Goal: Task Accomplishment & Management: Use online tool/utility

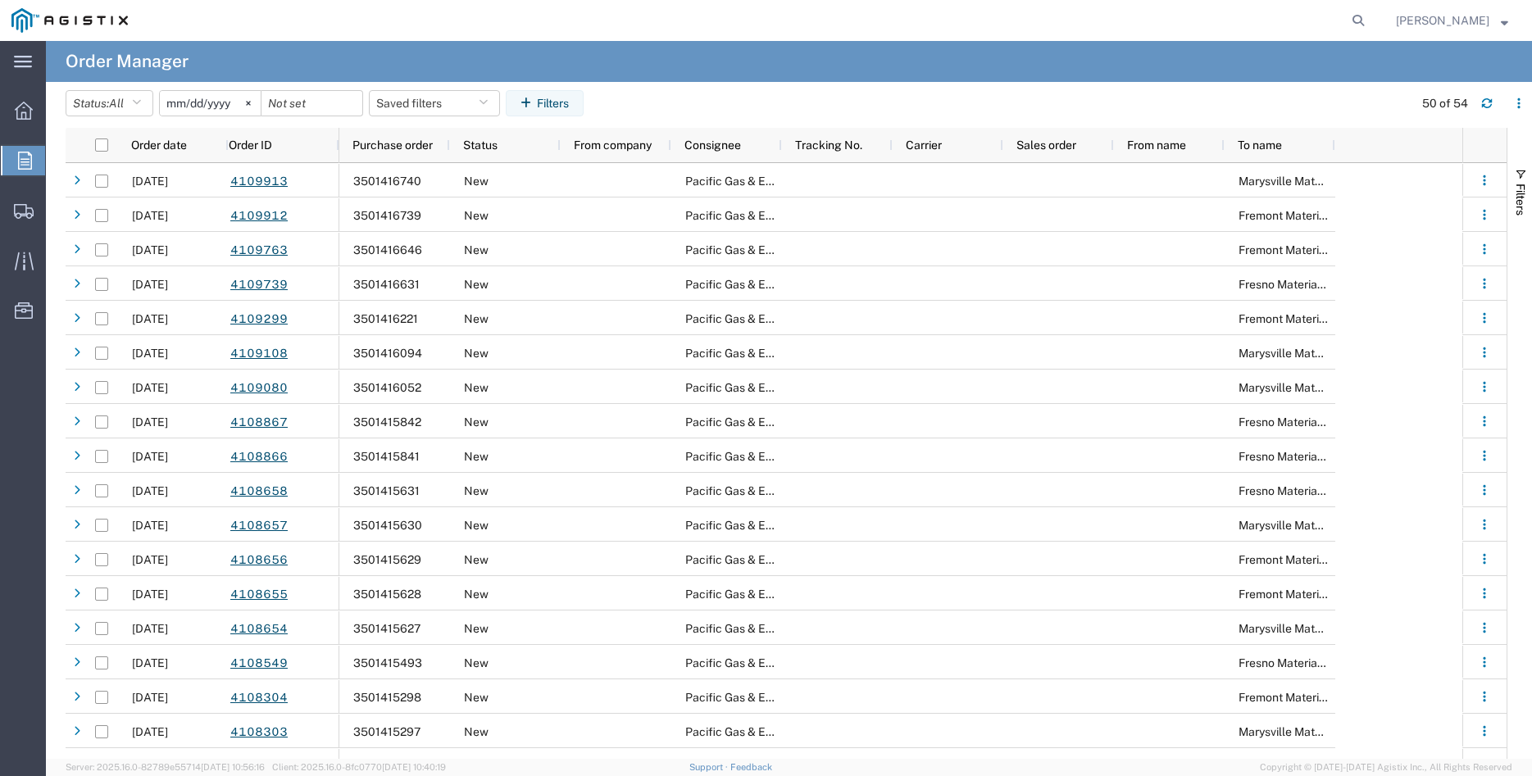
click at [19, 154] on icon at bounding box center [25, 161] width 14 height 18
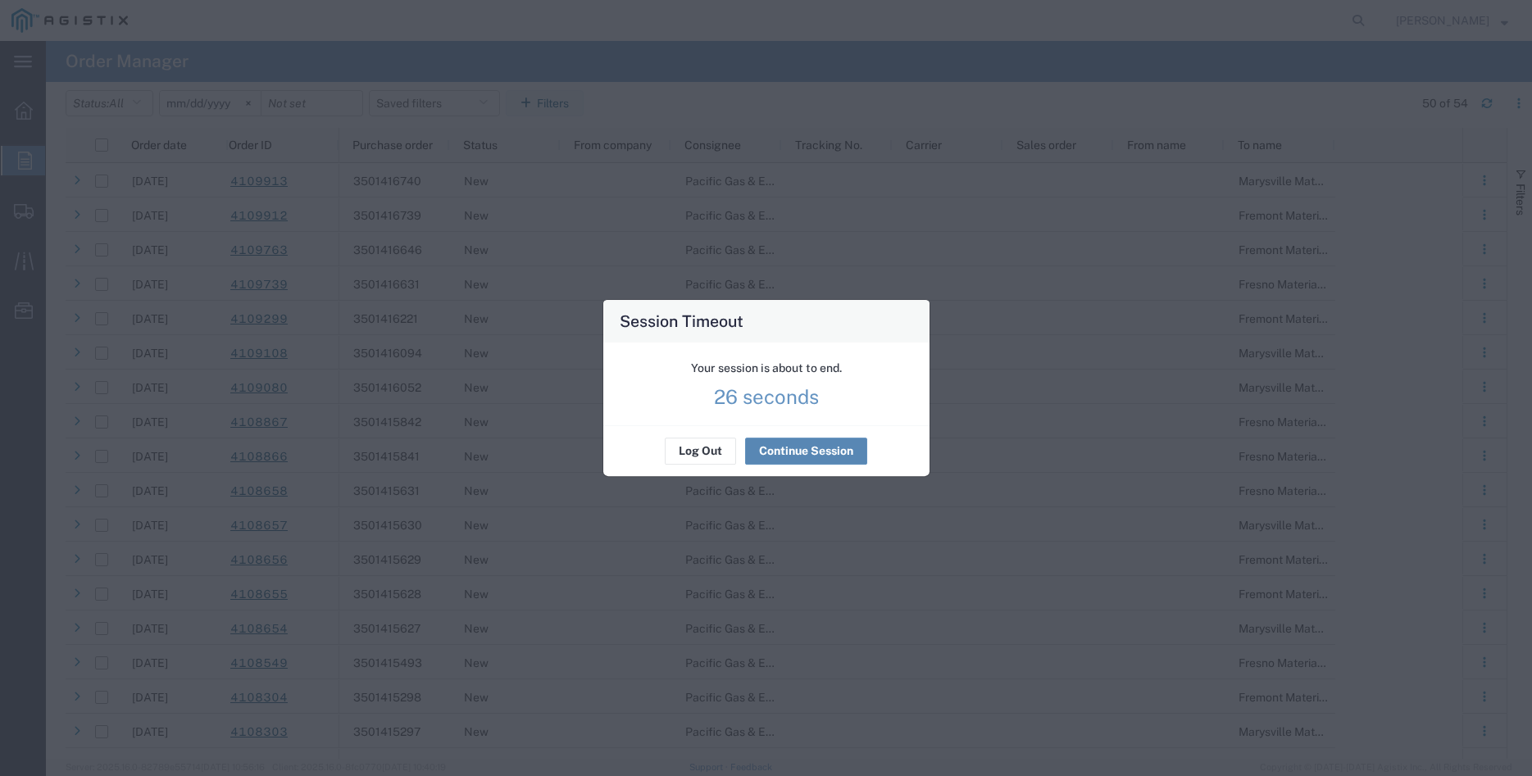
click at [771, 446] on button "Continue Session" at bounding box center [806, 451] width 122 height 26
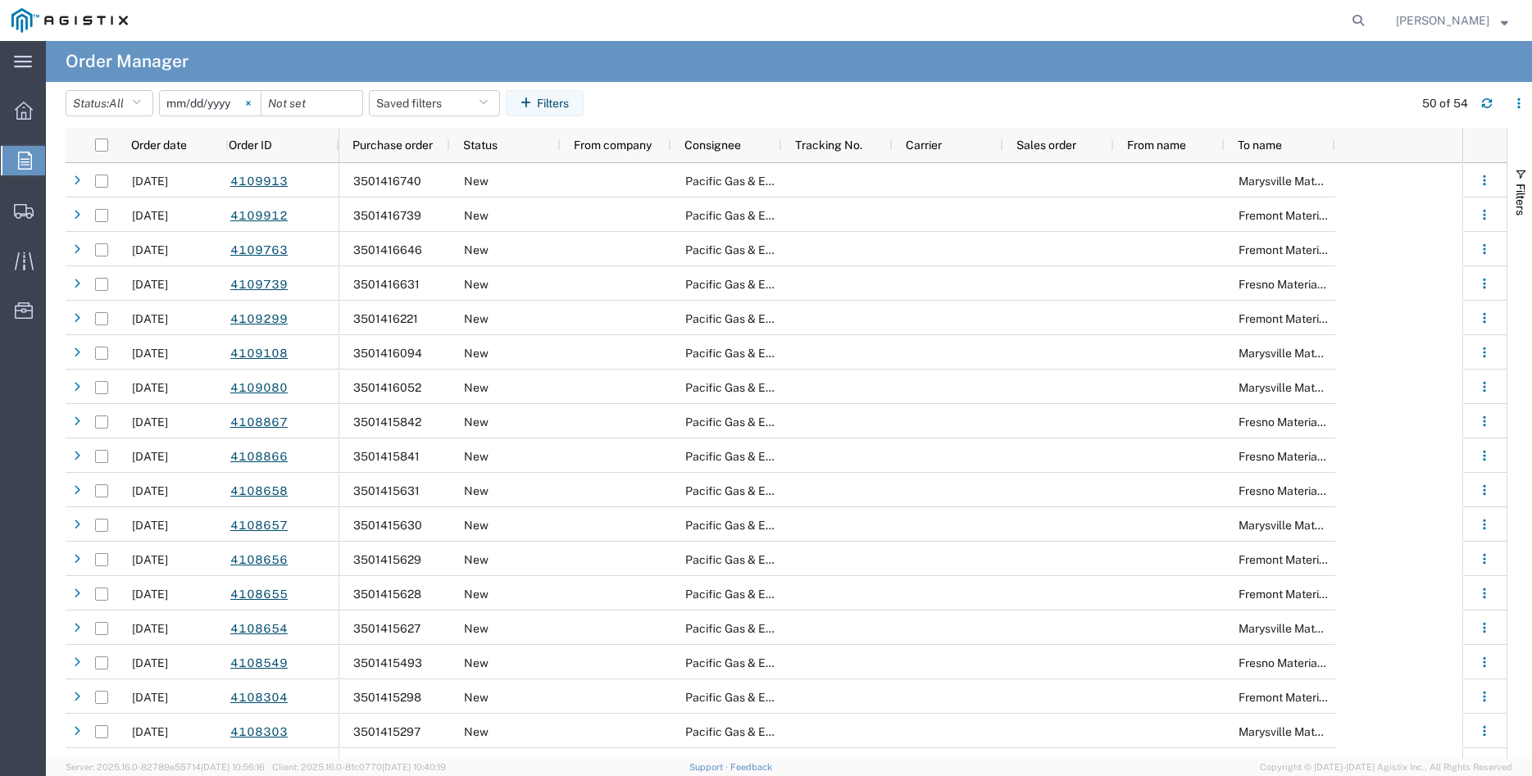
click at [250, 102] on icon at bounding box center [248, 103] width 4 height 4
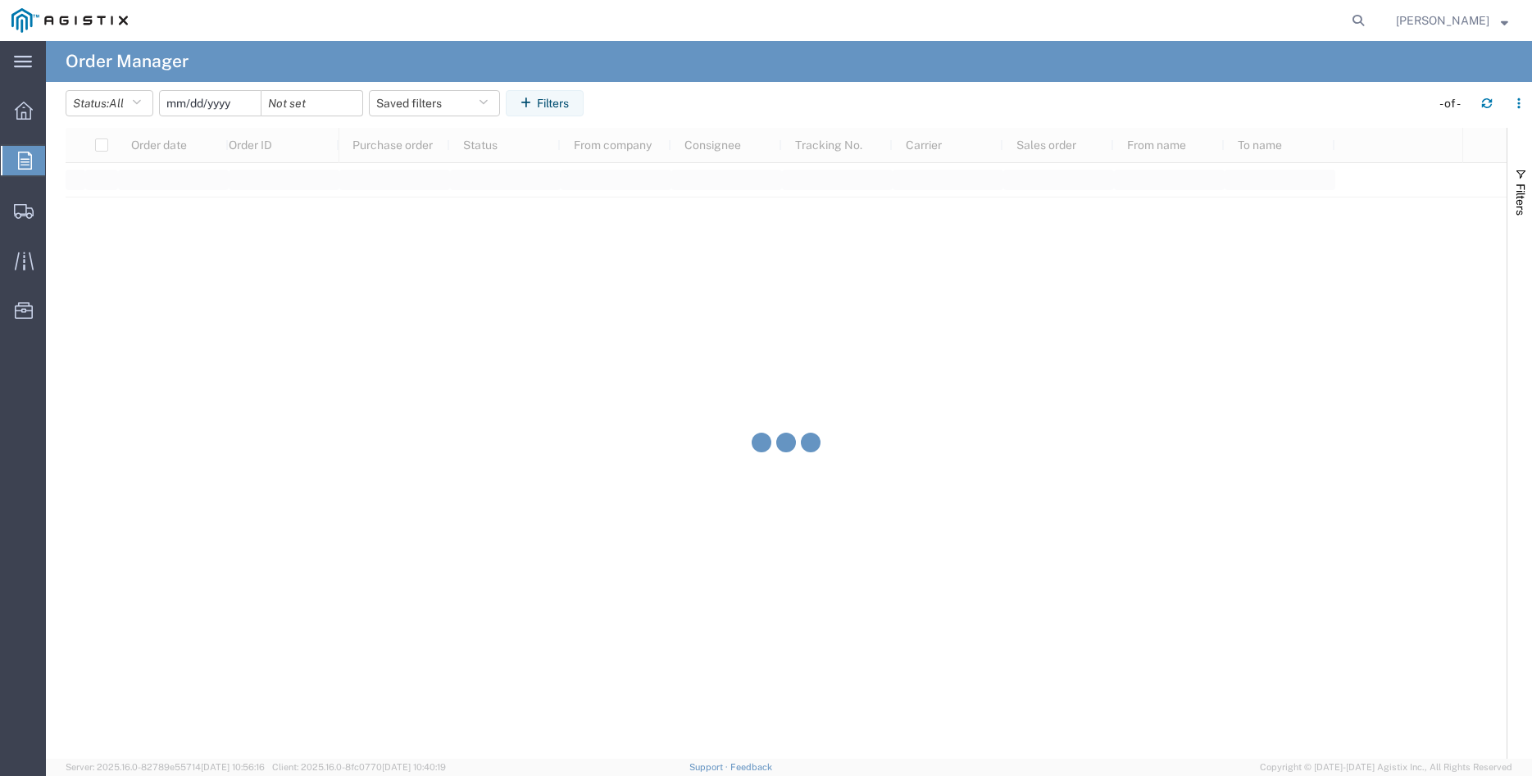
click at [205, 111] on input "date" at bounding box center [210, 103] width 101 height 25
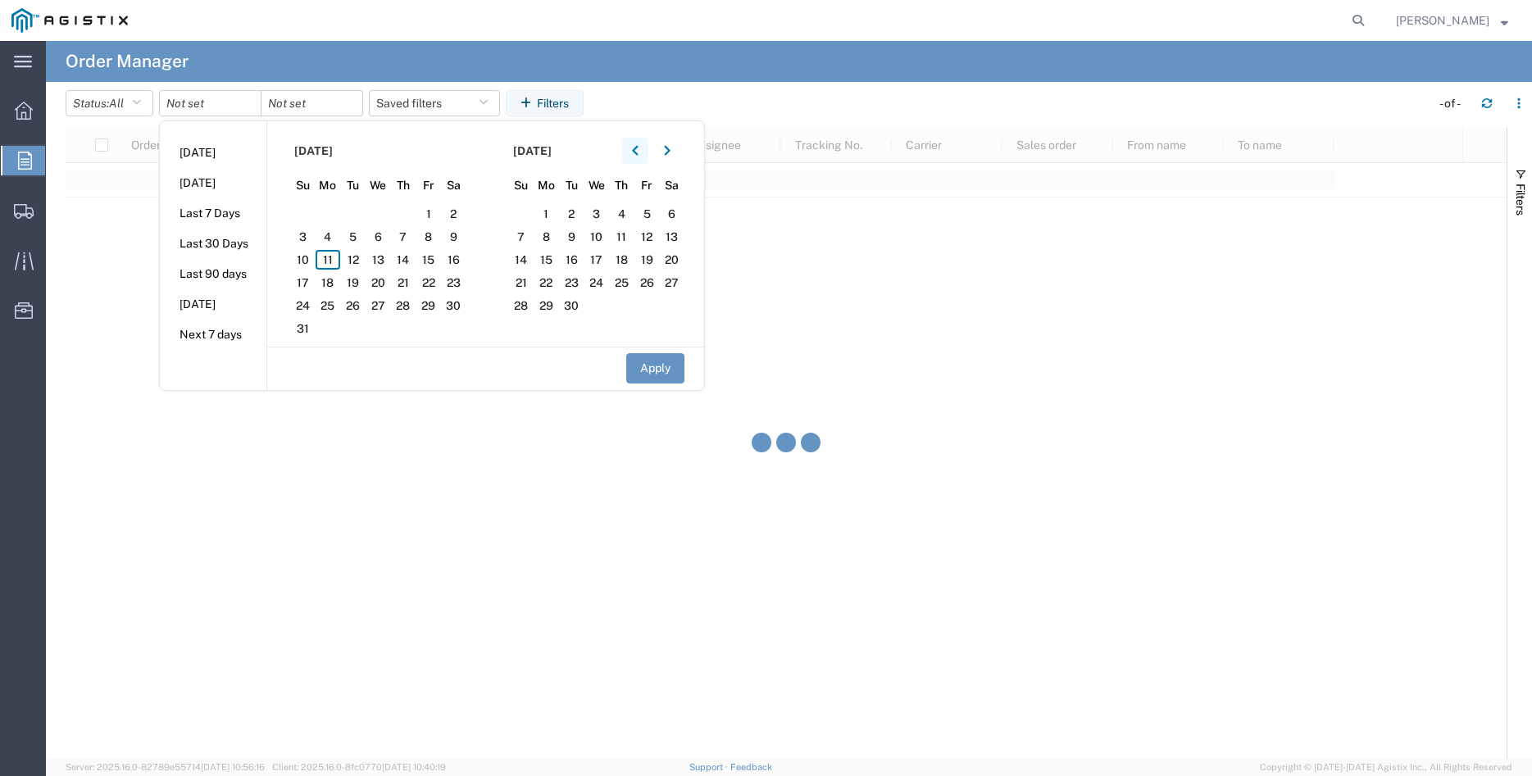
click at [636, 154] on button "button" at bounding box center [635, 151] width 26 height 26
click at [429, 235] on span "11" at bounding box center [427, 237] width 25 height 20
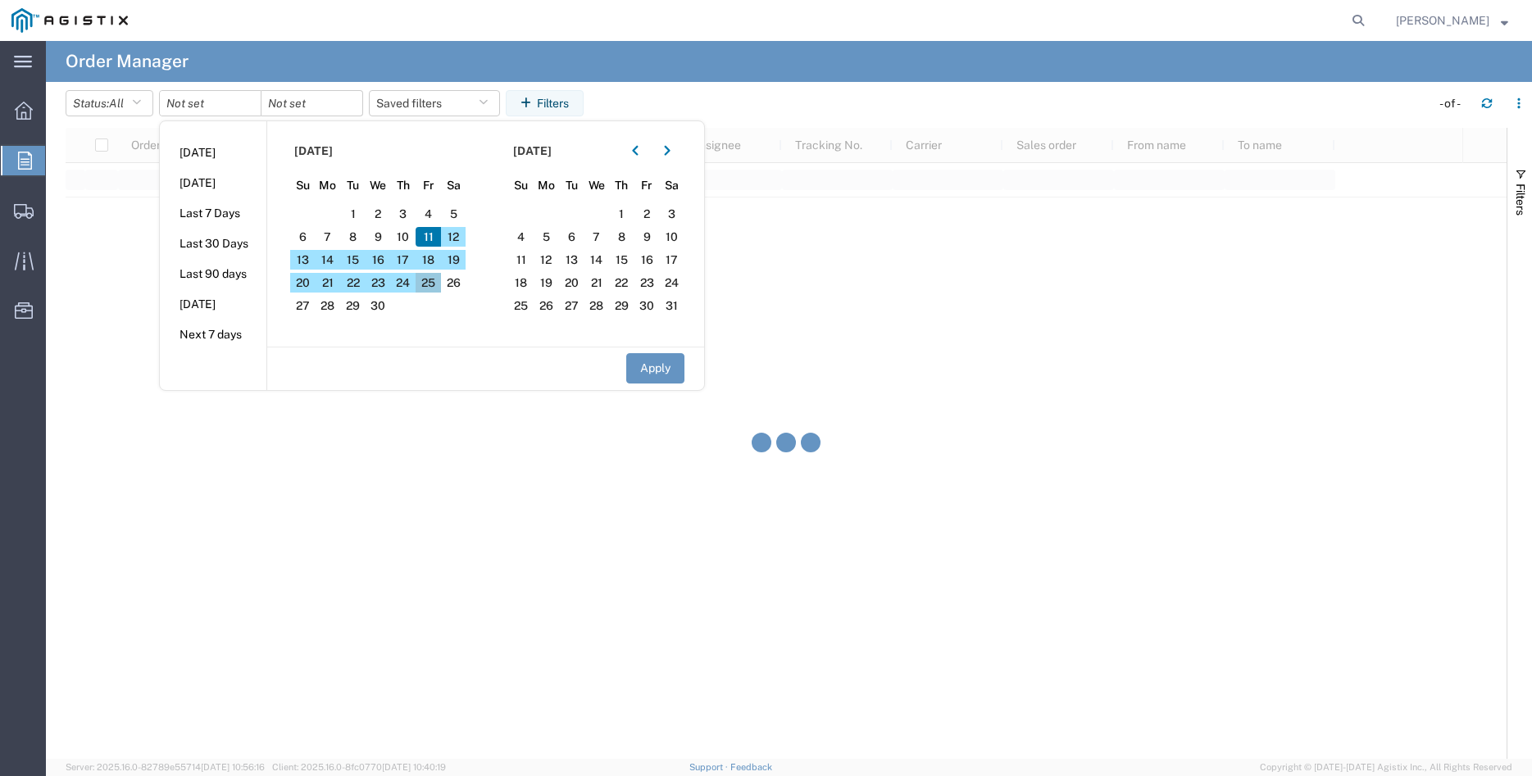
click at [439, 283] on span "25" at bounding box center [427, 283] width 25 height 20
click at [651, 372] on button "Apply" at bounding box center [655, 368] width 58 height 30
type input "[DATE]"
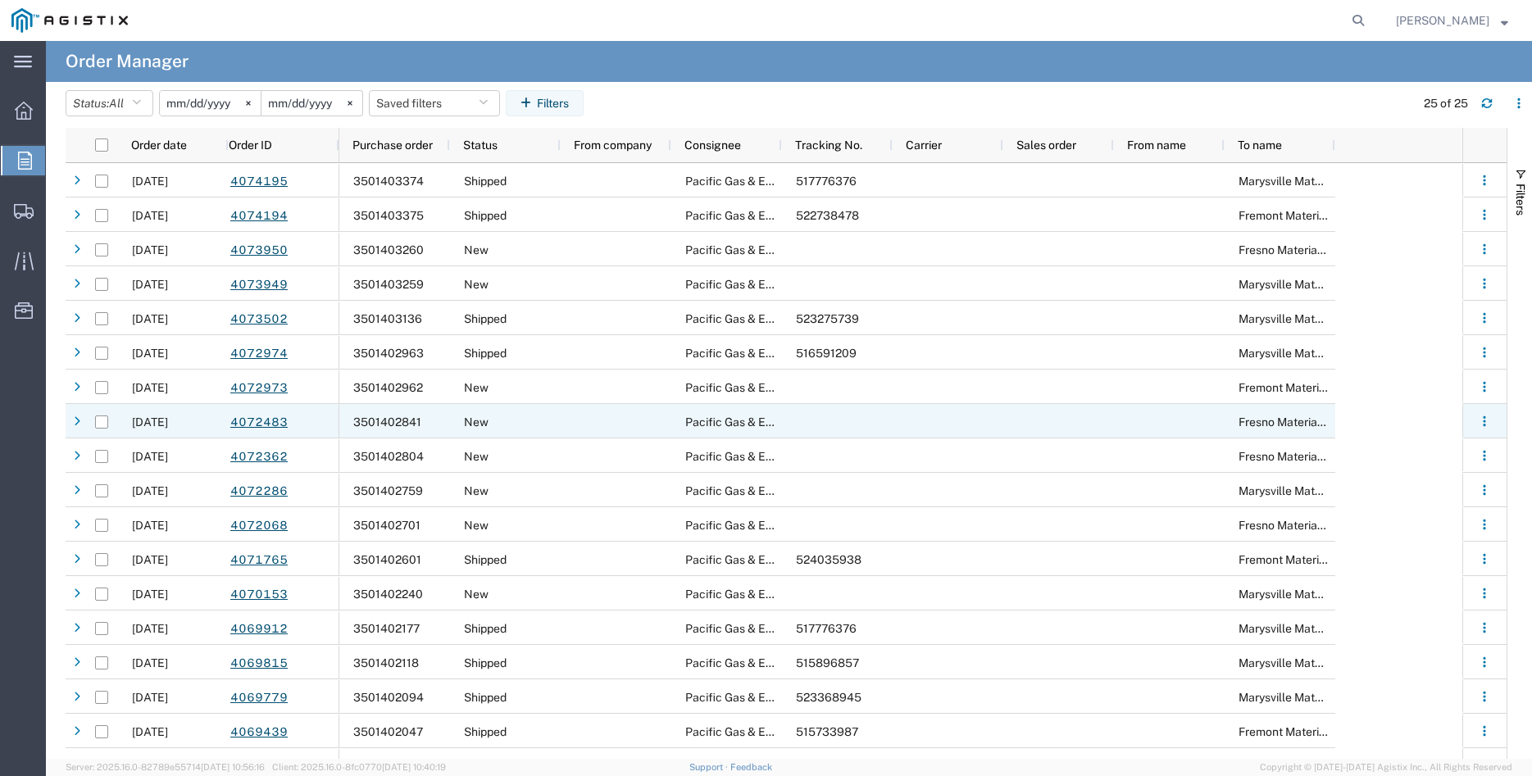
scroll to position [265, 0]
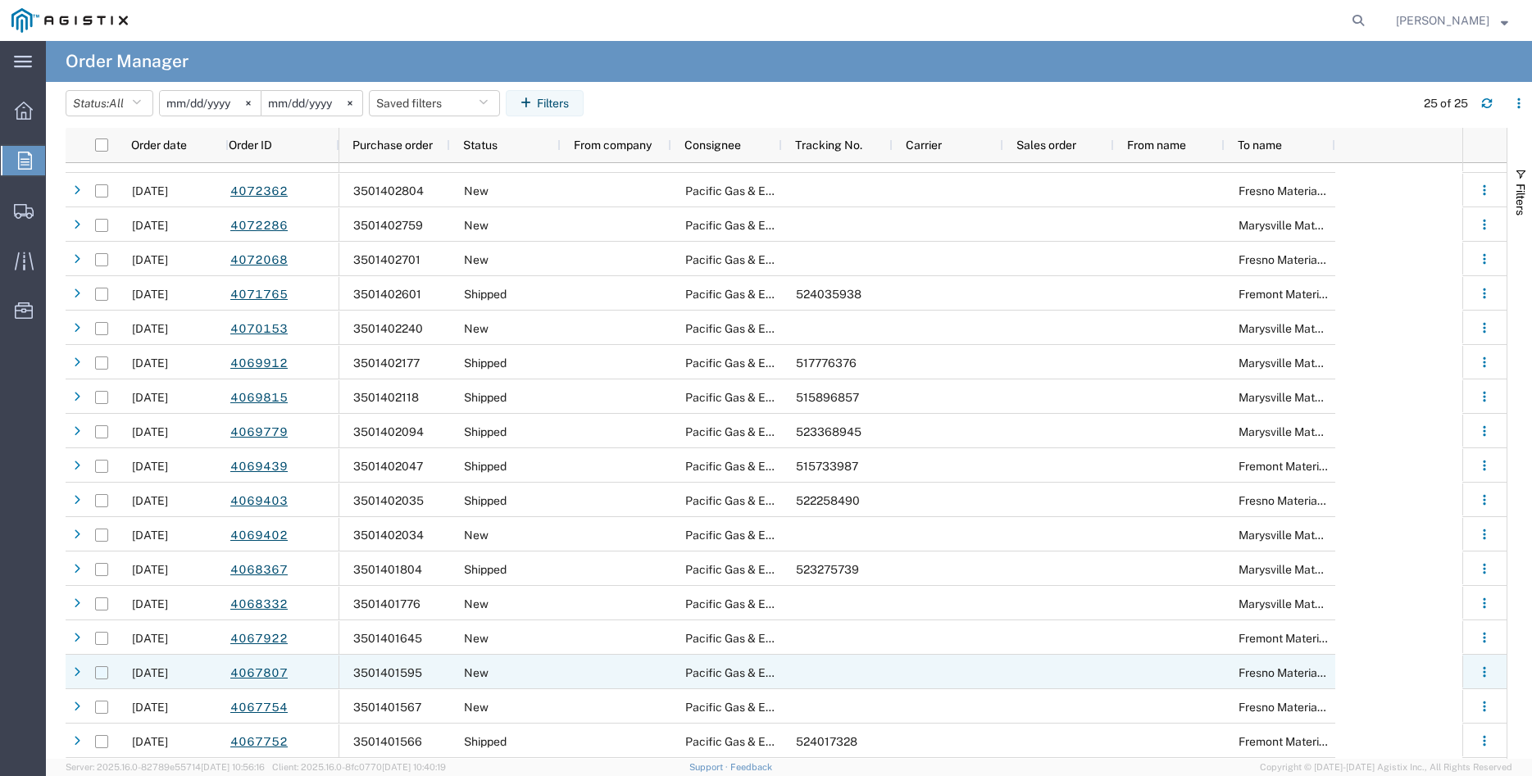
click at [102, 674] on input "Press Space to toggle row selection (unchecked)" at bounding box center [101, 672] width 13 height 13
checkbox input "true"
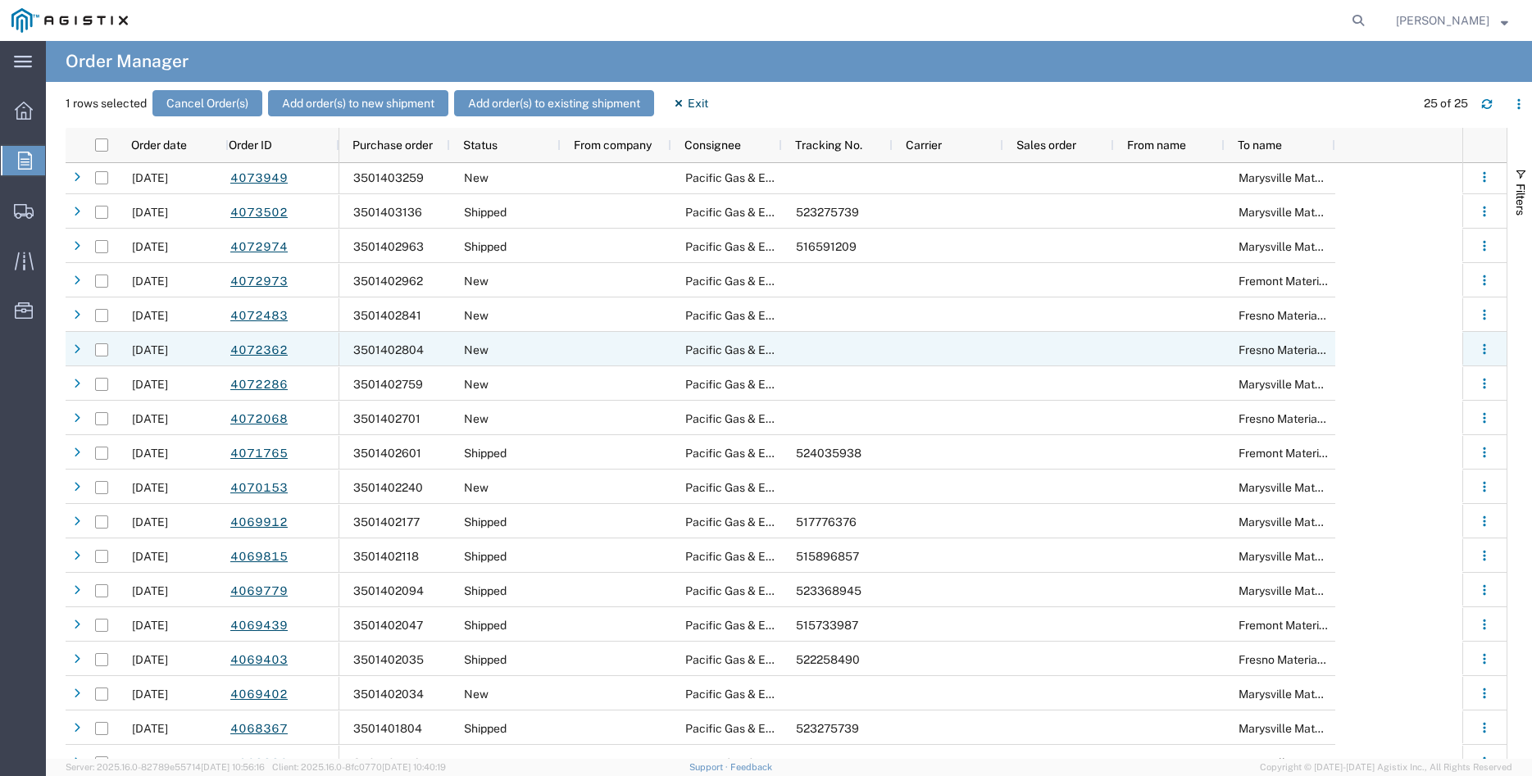
scroll to position [29, 0]
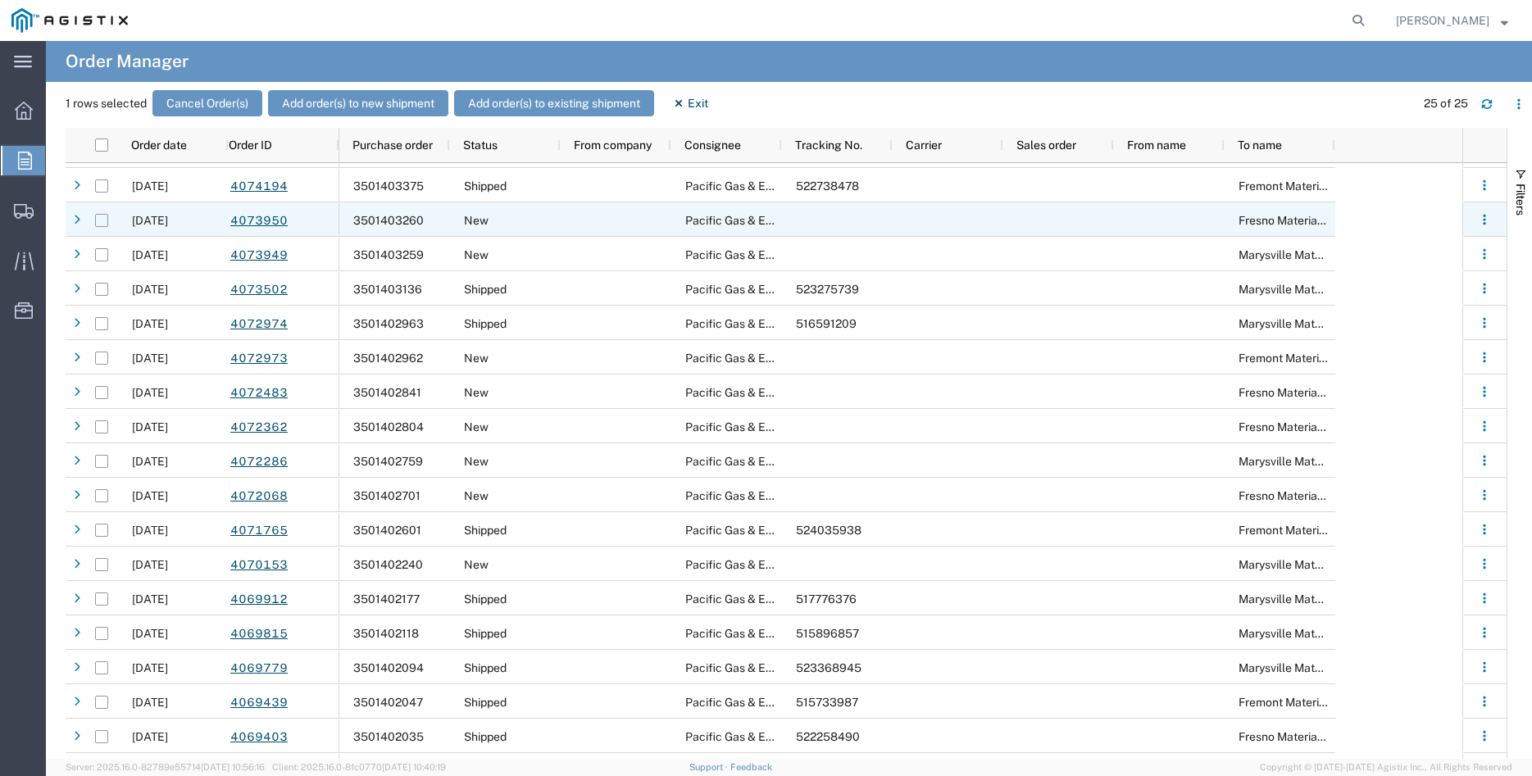
click at [98, 218] on input "Press Space to toggle row selection (unchecked)" at bounding box center [101, 220] width 13 height 13
checkbox input "true"
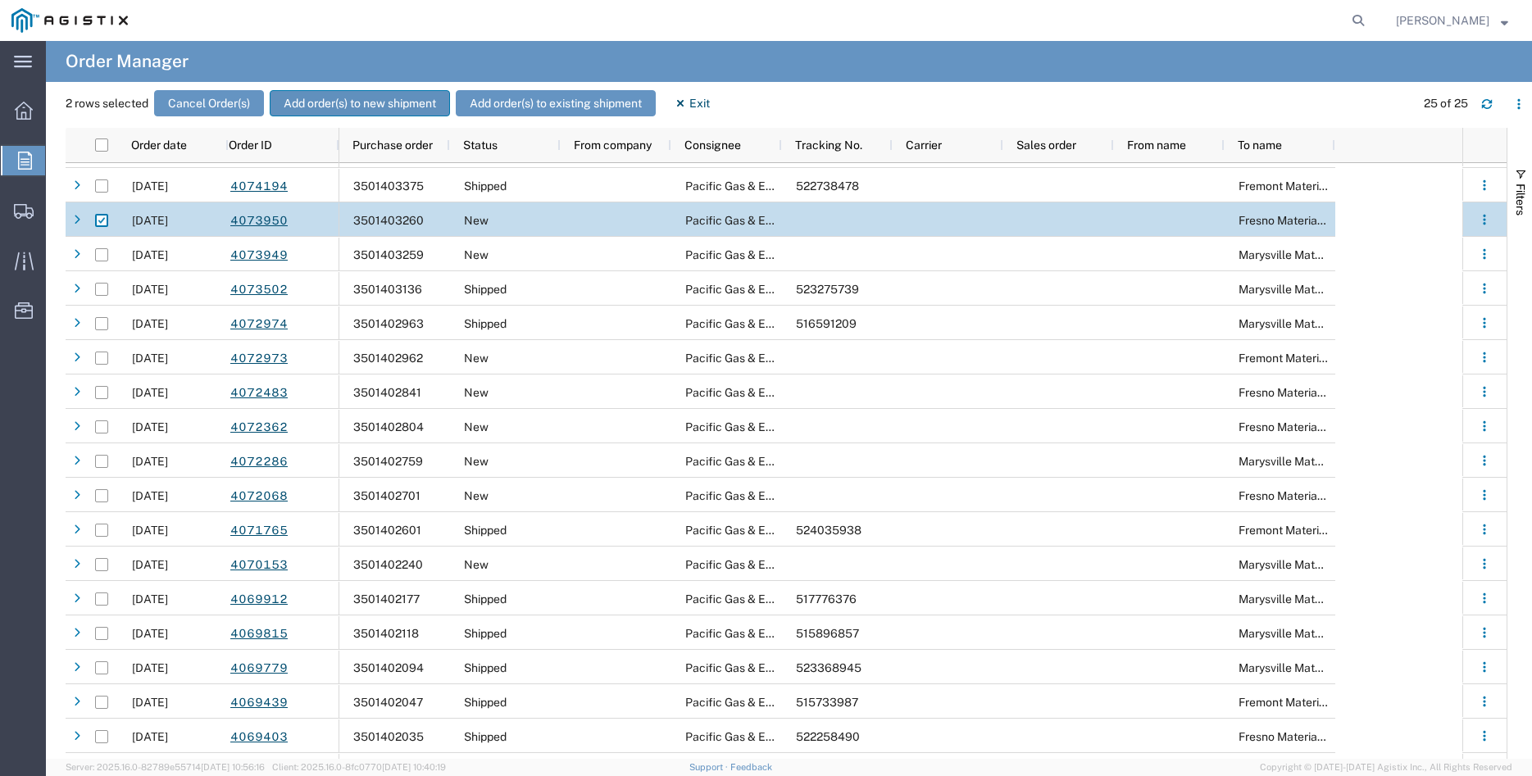
click at [366, 98] on button "Add order(s) to new shipment" at bounding box center [360, 103] width 180 height 26
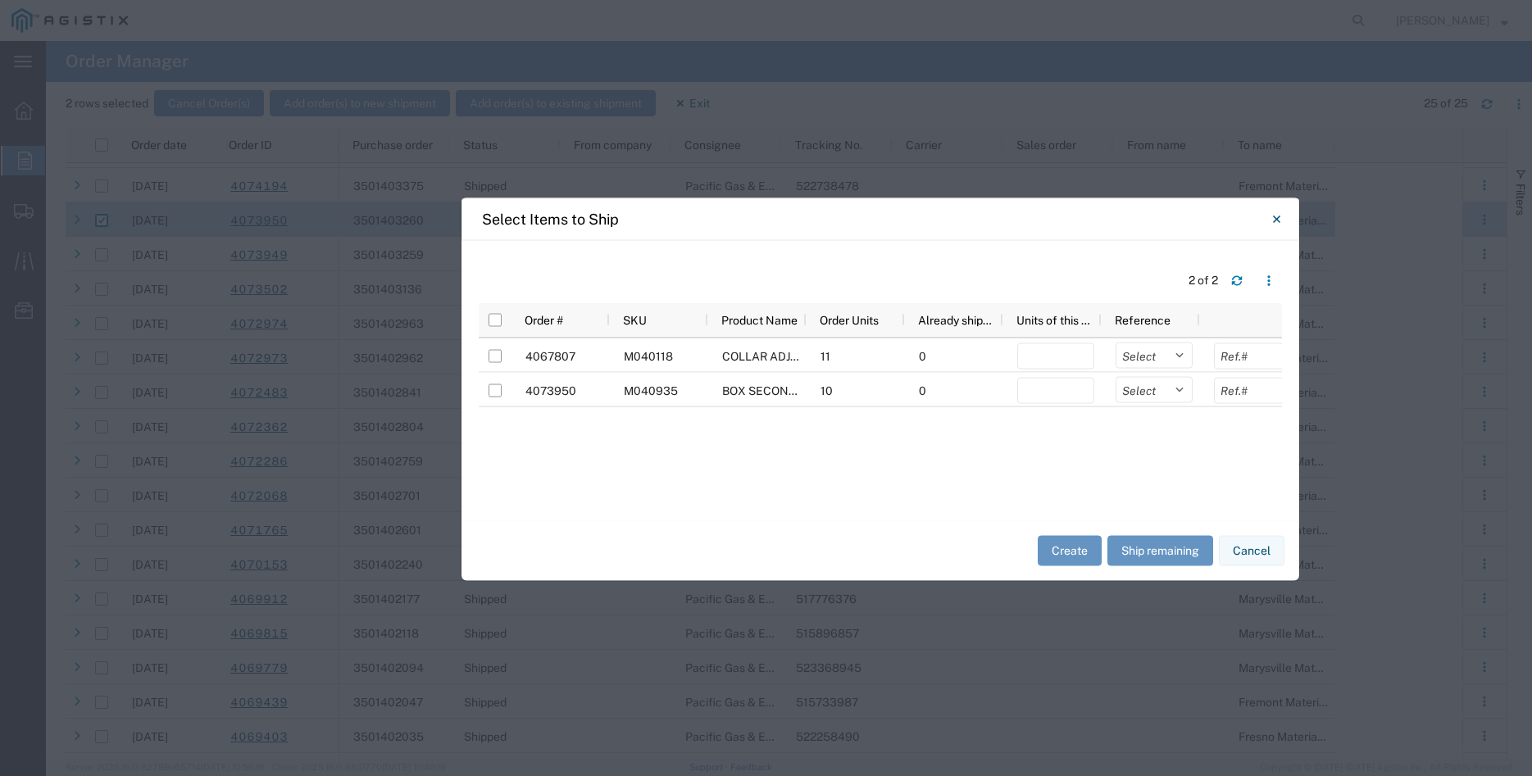
drag, startPoint x: 568, startPoint y: 224, endPoint x: 682, endPoint y: 225, distance: 113.9
click at [682, 225] on div "Select Items to Ship" at bounding box center [879, 218] width 837 height 43
click at [495, 320] on input "checkbox" at bounding box center [494, 319] width 13 height 13
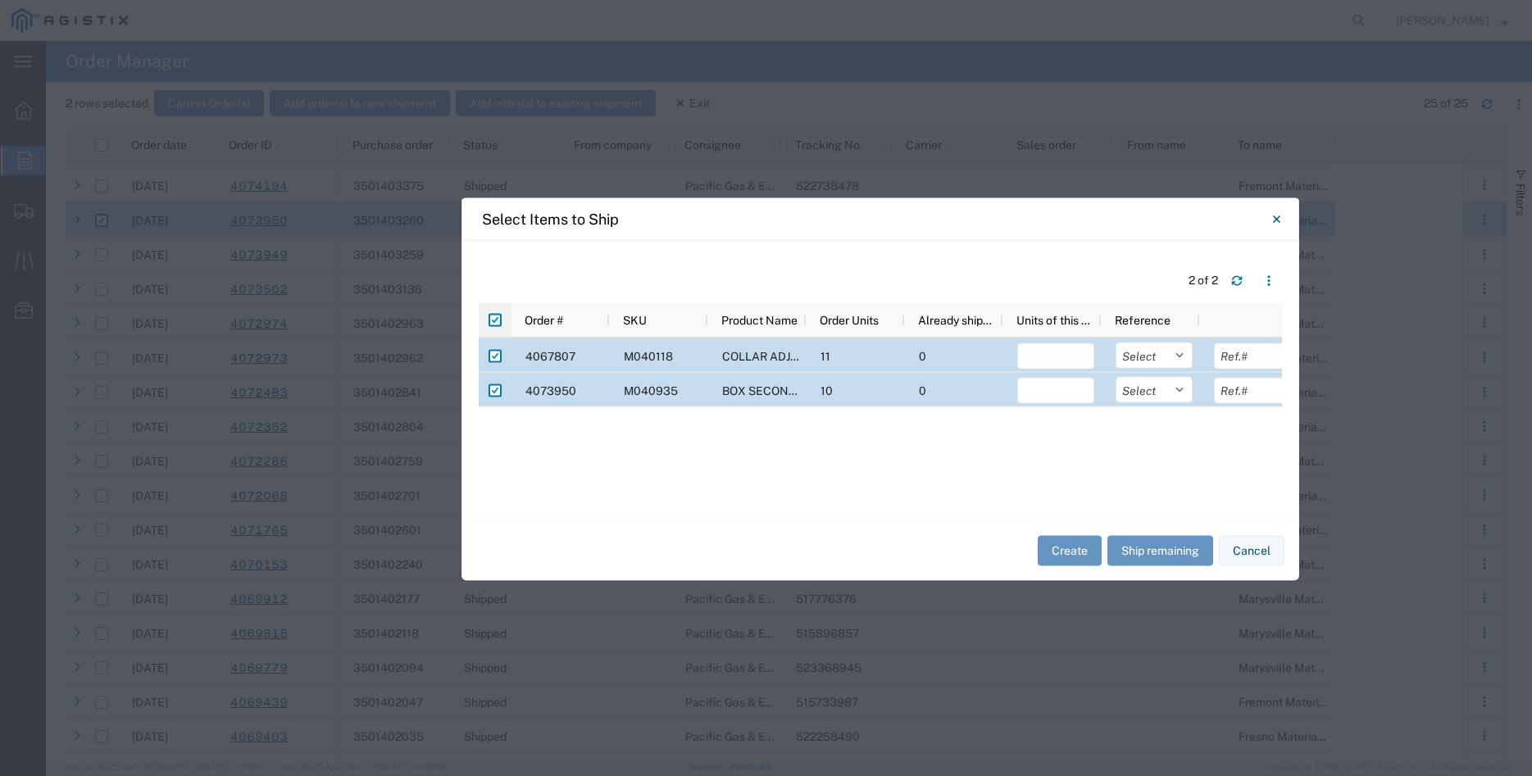
checkbox input "true"
click at [1032, 397] on input "number" at bounding box center [1055, 391] width 77 height 26
type input "10"
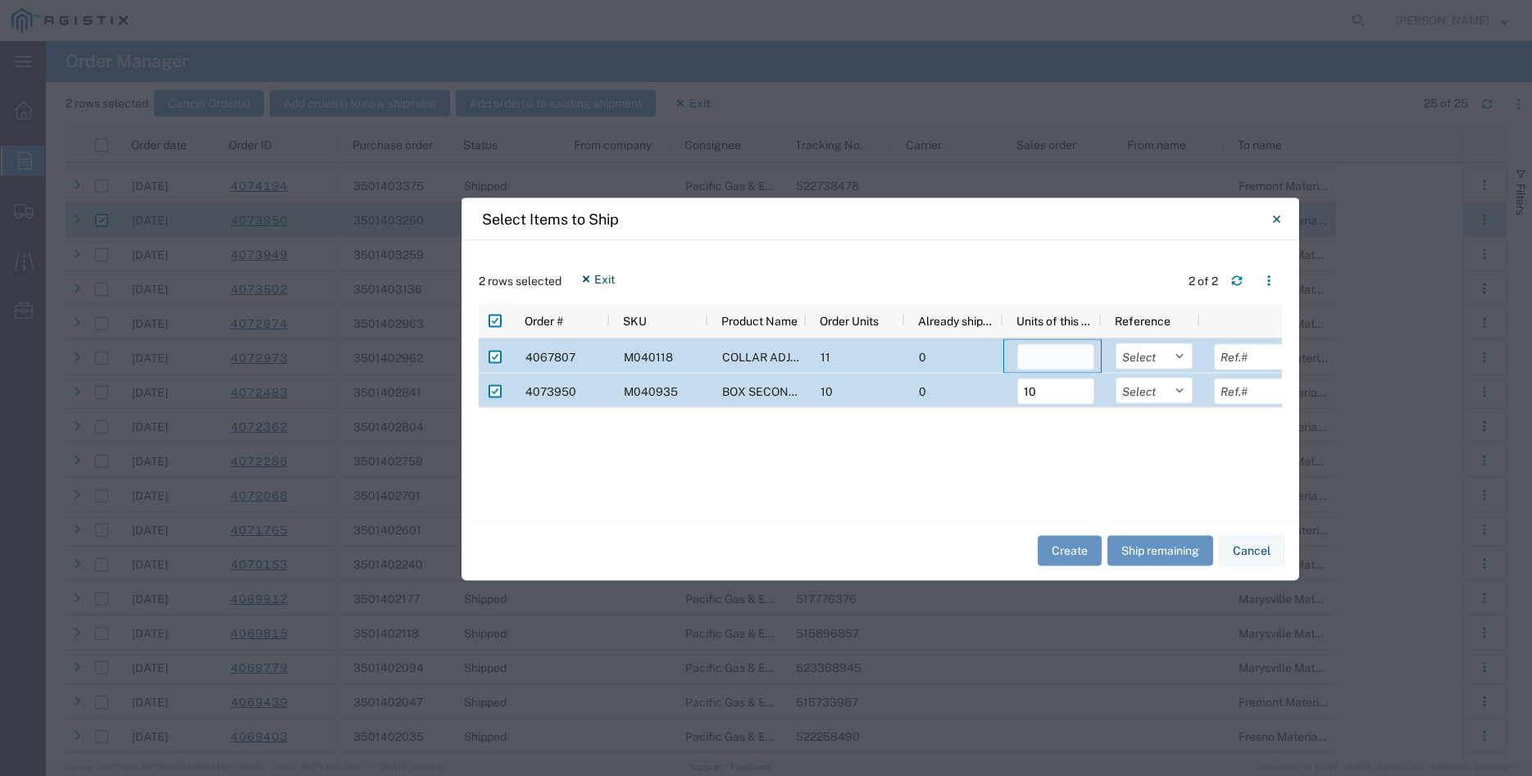
click at [1040, 356] on input "number" at bounding box center [1055, 356] width 77 height 26
type input "11"
click at [1115, 343] on select "Select Purchase Order Delivery Number" at bounding box center [1153, 356] width 77 height 26
select select "PURCHORD"
click option "Purchase Order" at bounding box center [0, 0] width 0 height 0
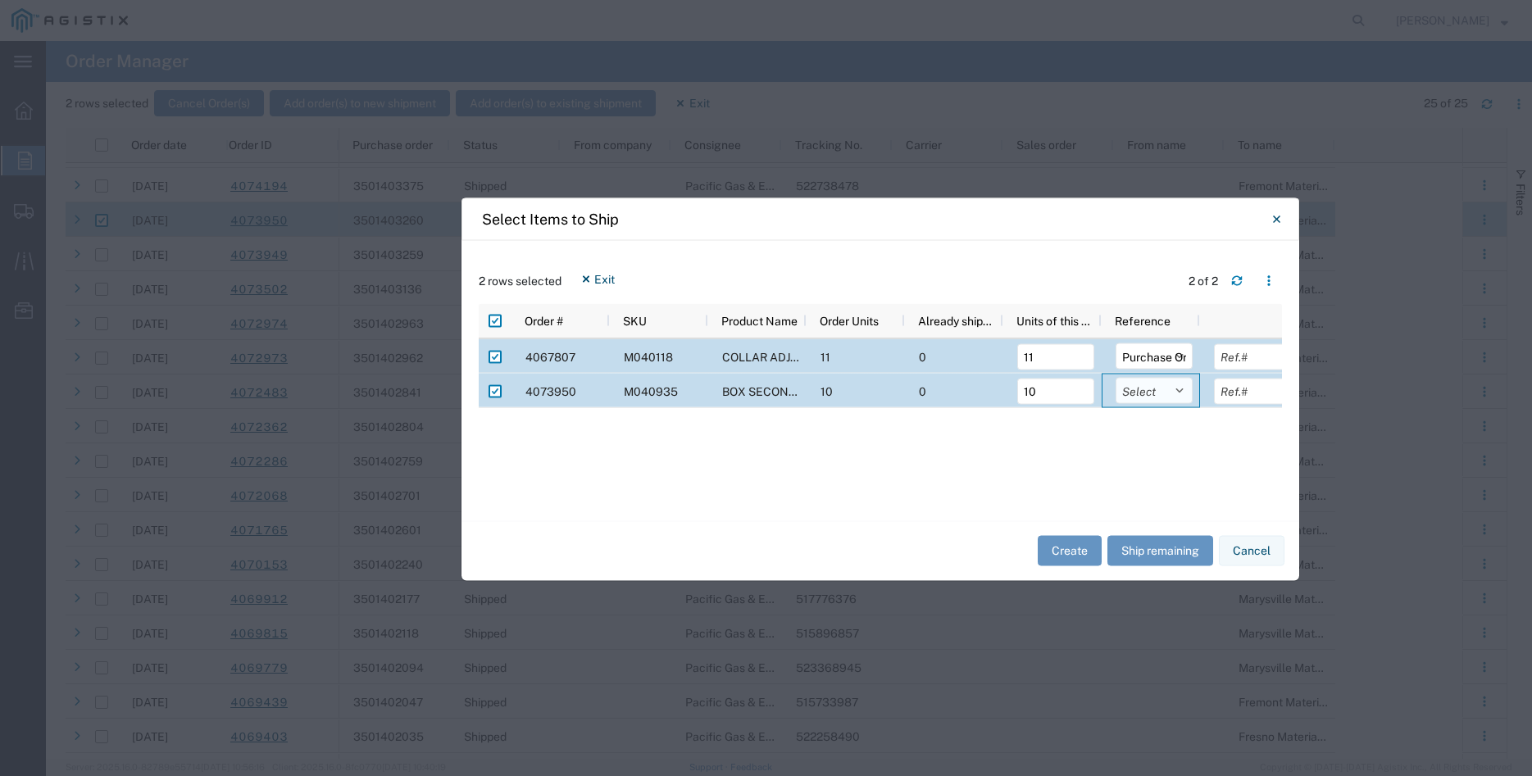
click at [1115, 377] on select "Select Purchase Order Delivery Number" at bounding box center [1153, 390] width 77 height 26
select select "PURCHORD"
click option "Purchase Order" at bounding box center [0, 0] width 0 height 0
click at [1232, 357] on input "text" at bounding box center [1252, 356] width 77 height 26
type input "1167.76"
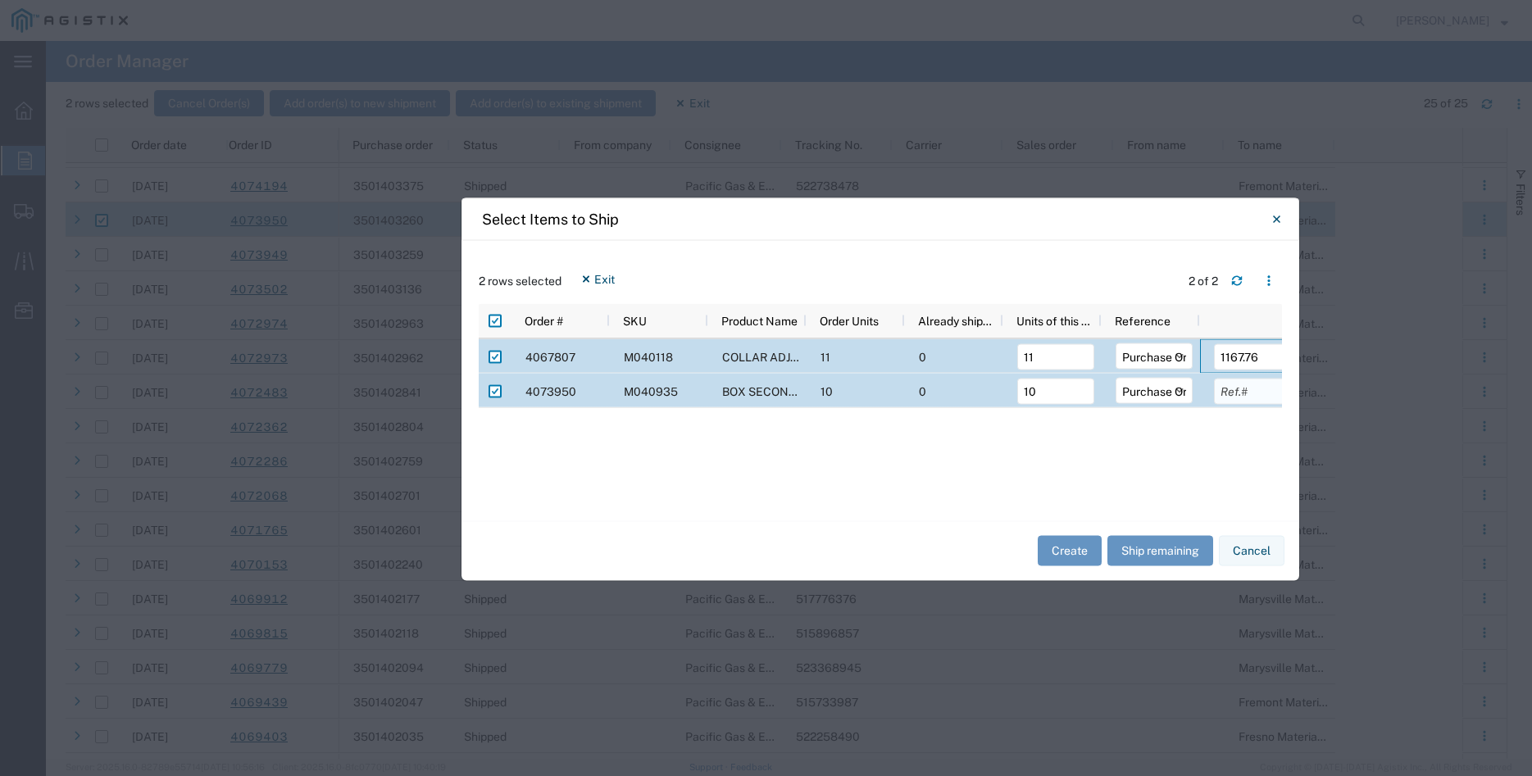
click at [1235, 397] on input "text" at bounding box center [1252, 391] width 77 height 26
type input "2533.20"
click at [1217, 438] on div "4067807 M040118 COLLAR ADJUSTMENT GRADE #PG2436E500 11 0 11 Select Purchase Ord…" at bounding box center [880, 420] width 803 height 165
click at [1056, 547] on button "Create" at bounding box center [1069, 551] width 64 height 30
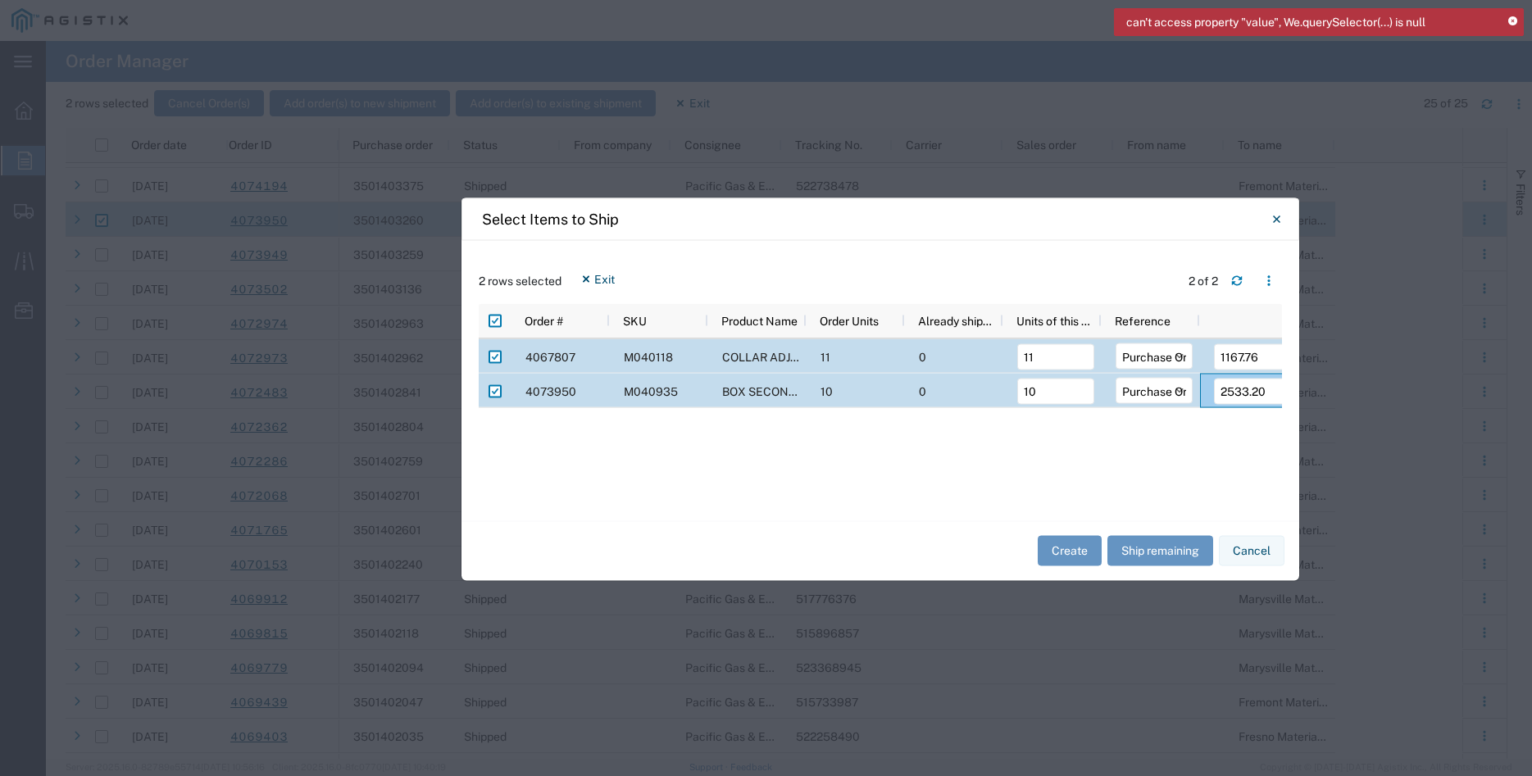
click at [1509, 19] on icon at bounding box center [1512, 21] width 9 height 9
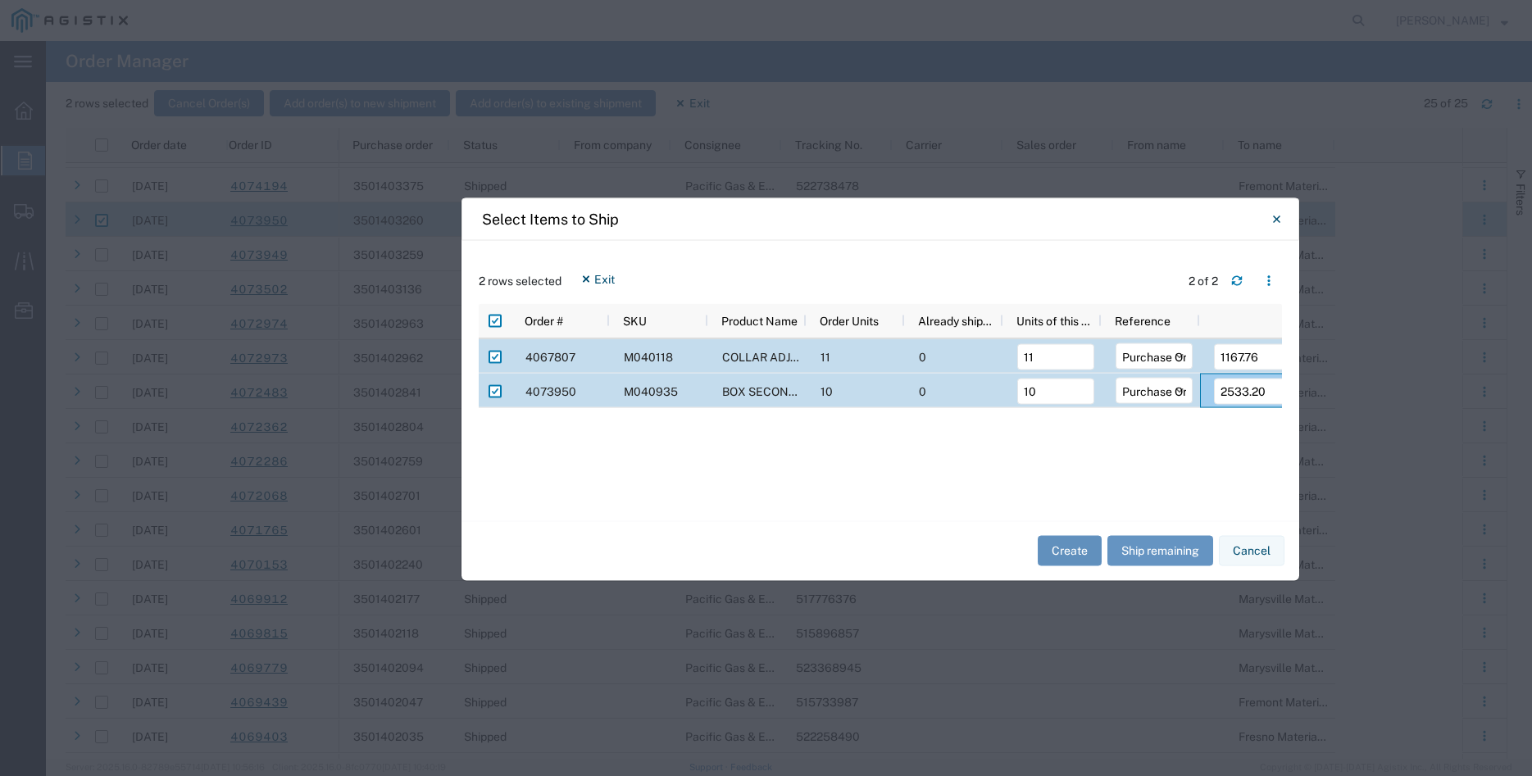
click at [1073, 547] on button "Create" at bounding box center [1069, 551] width 64 height 30
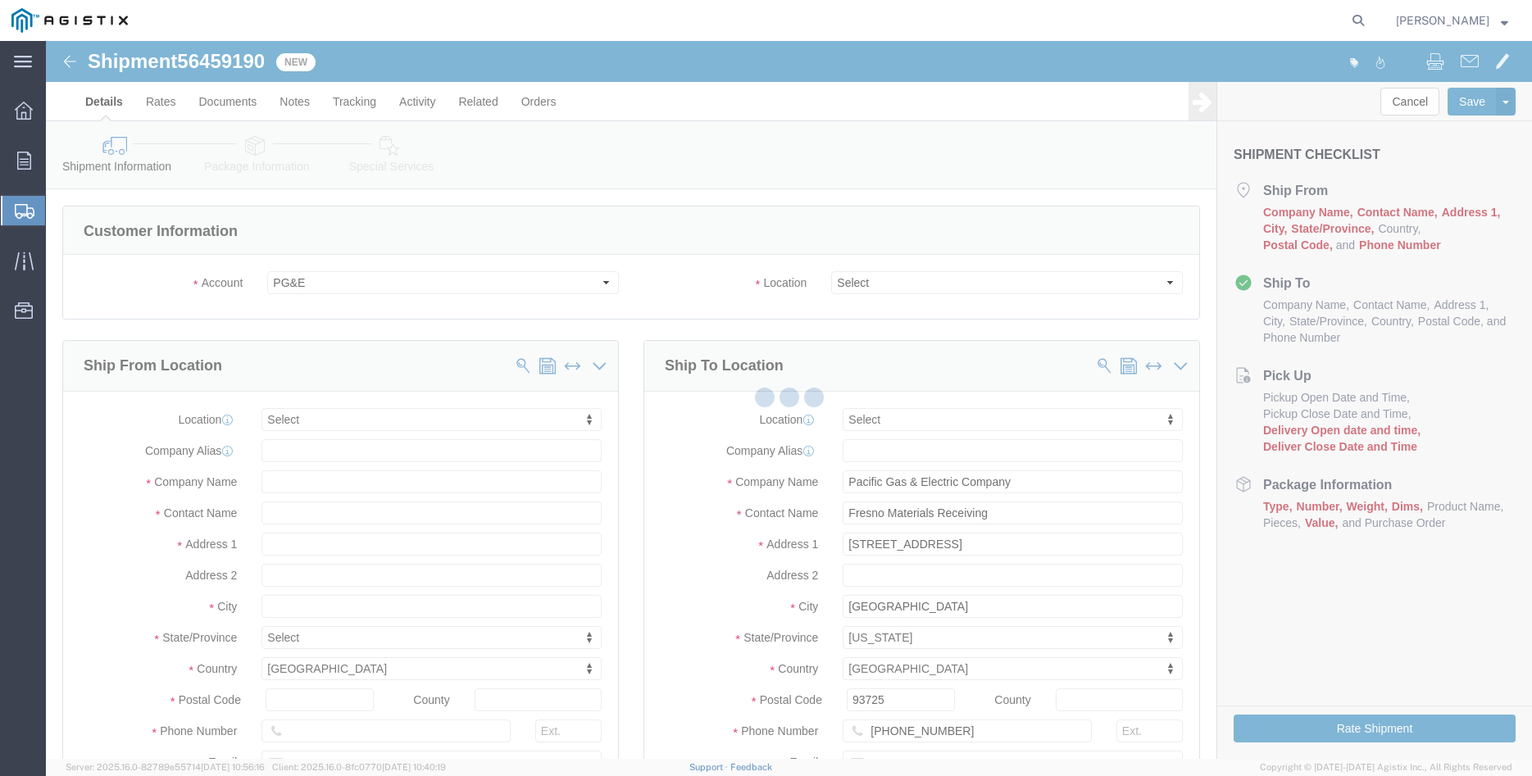
select select
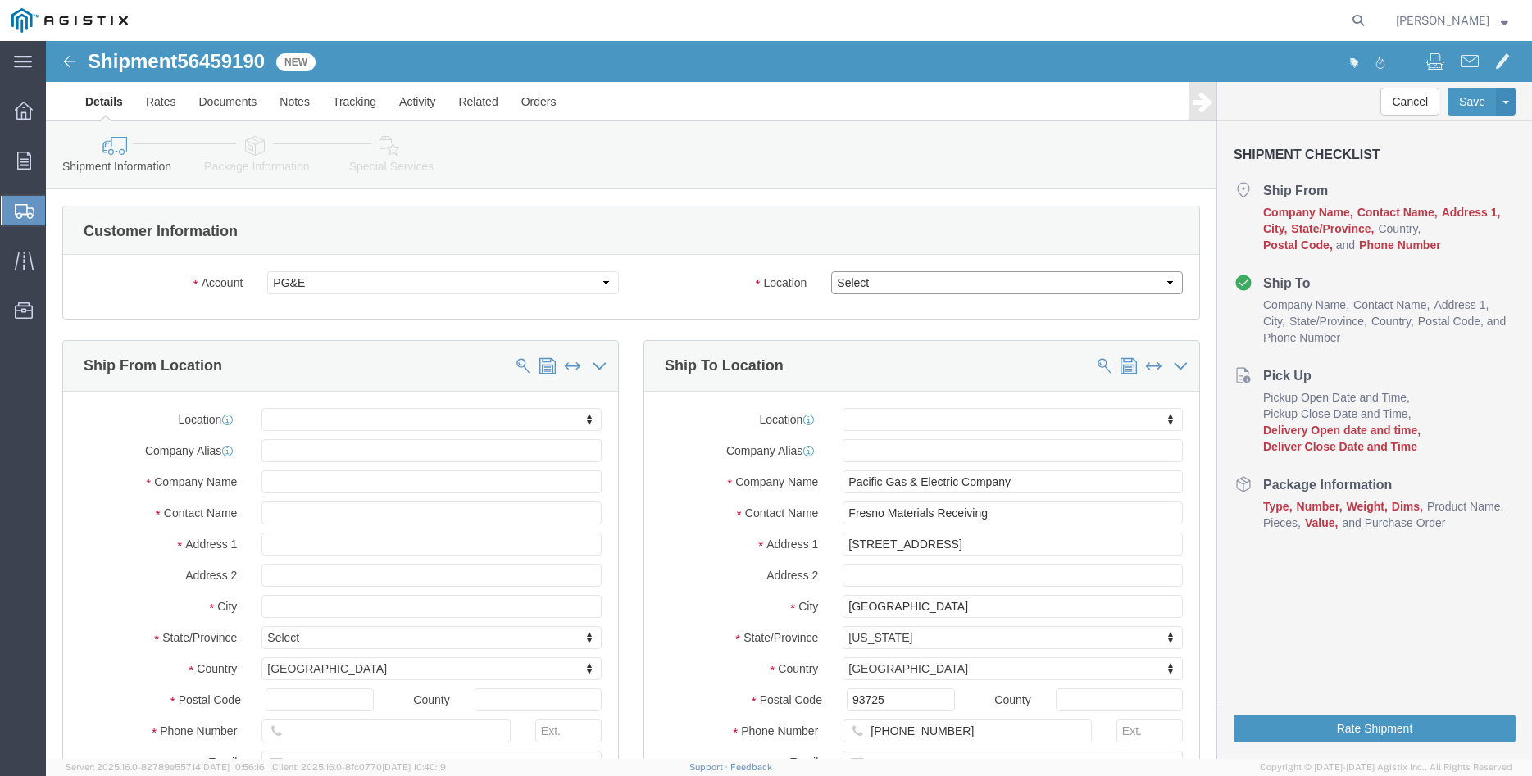
click select "Select All Others [GEOGRAPHIC_DATA] [GEOGRAPHIC_DATA] [GEOGRAPHIC_DATA] [GEOGRA…"
select select "19745"
click option "[GEOGRAPHIC_DATA]"
click body "Shipment 56459190 New Details Rates Documents Notes Tracking Activity Related O…"
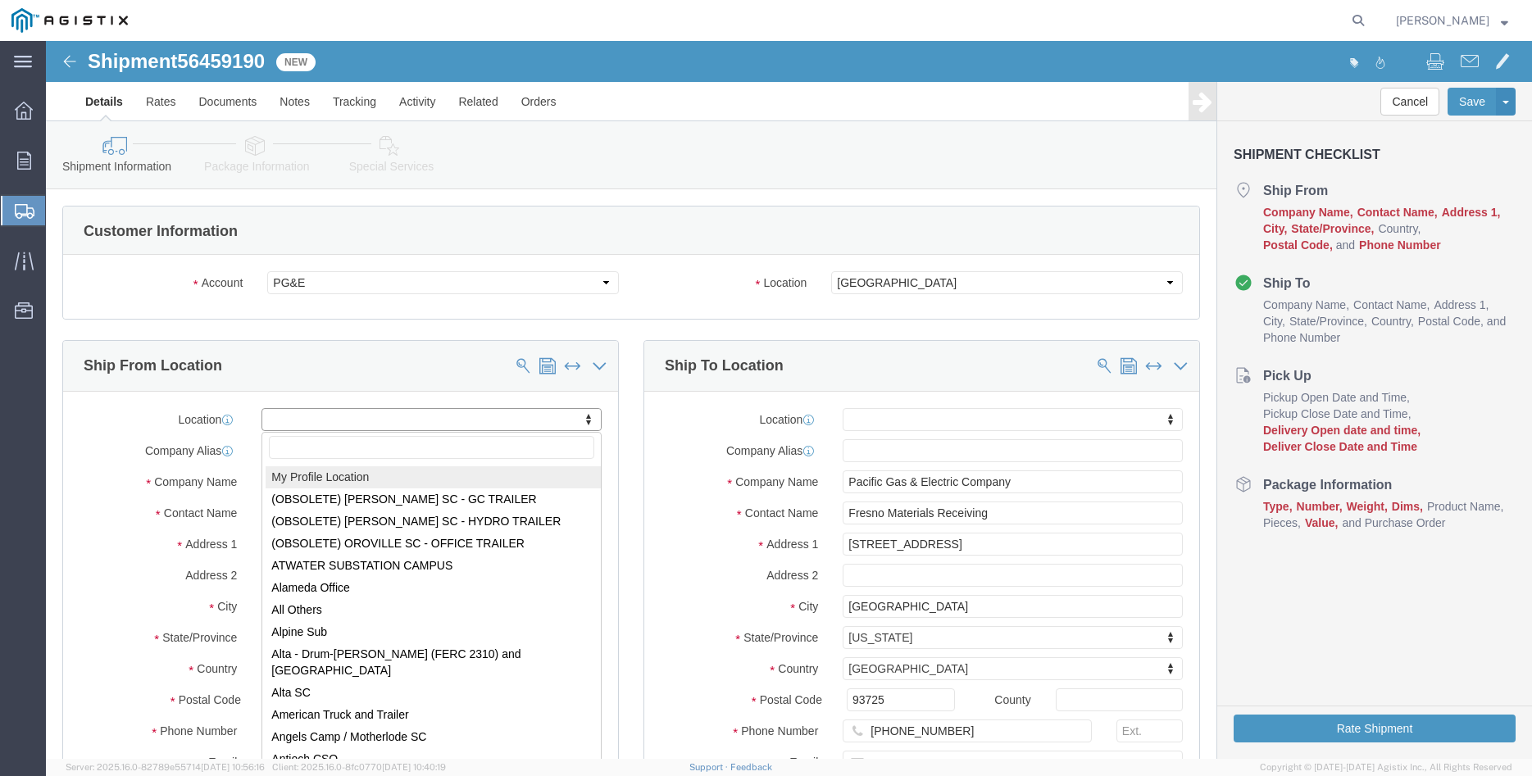
select select "MYPROFILE"
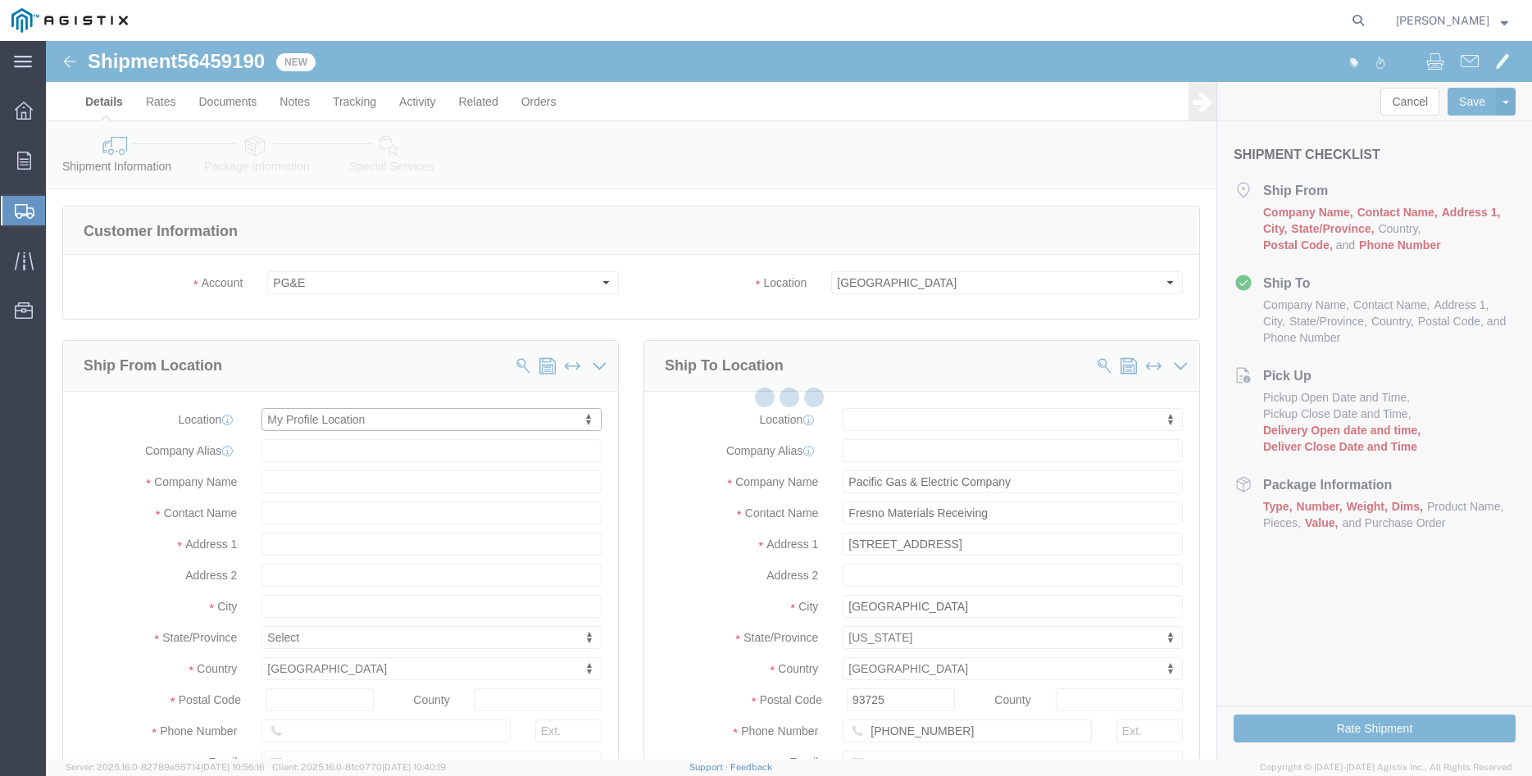
type input "305 [PERSON_NAME] DANCER DR"
type input "95377"
type input "[PHONE_NUMBER]"
type input "[PERSON_NAME][EMAIL_ADDRESS][DOMAIN_NAME]"
checkbox input "true"
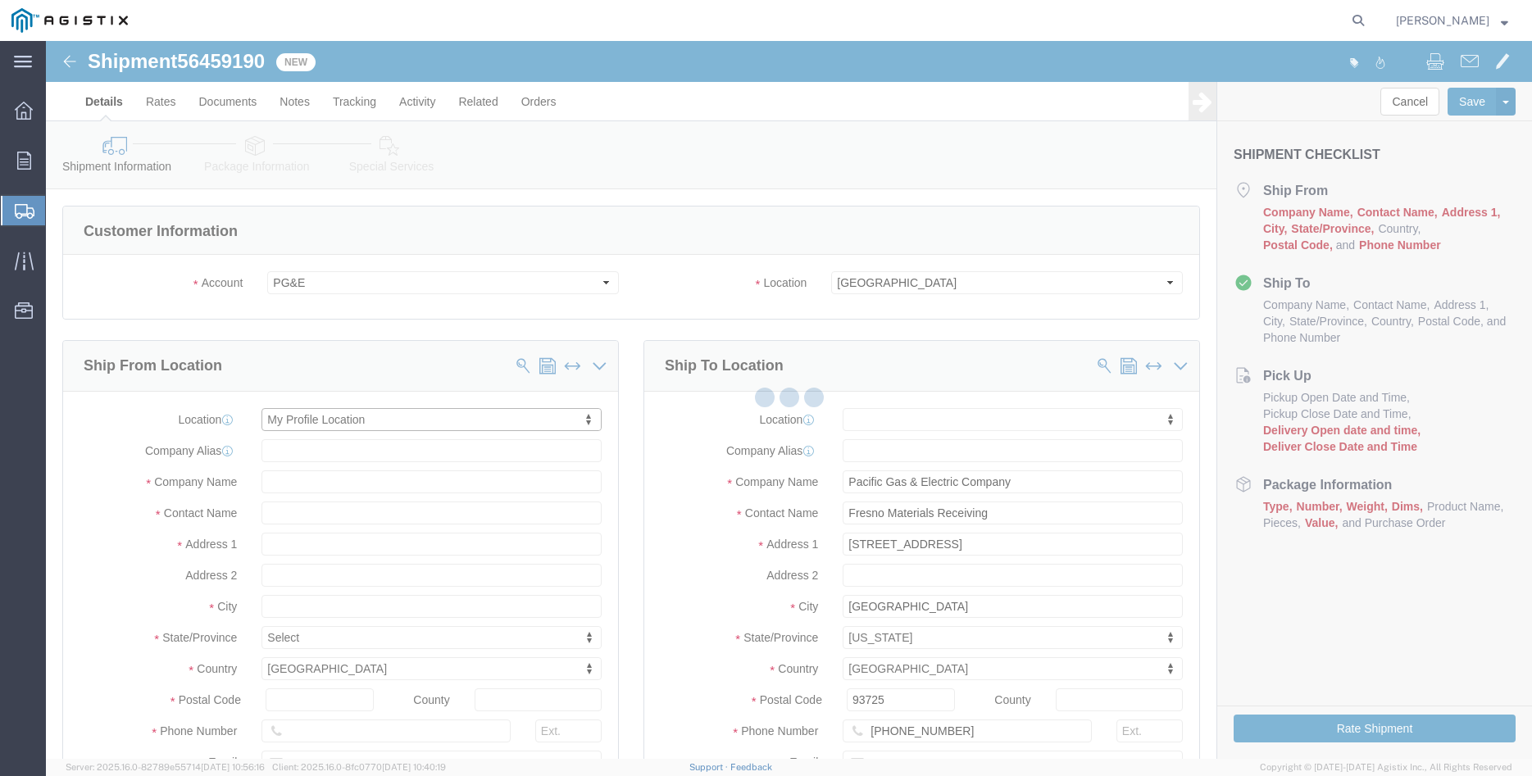
type input "[PERSON_NAME] Iron Works Inc"
type input "[PERSON_NAME]"
select select "CA"
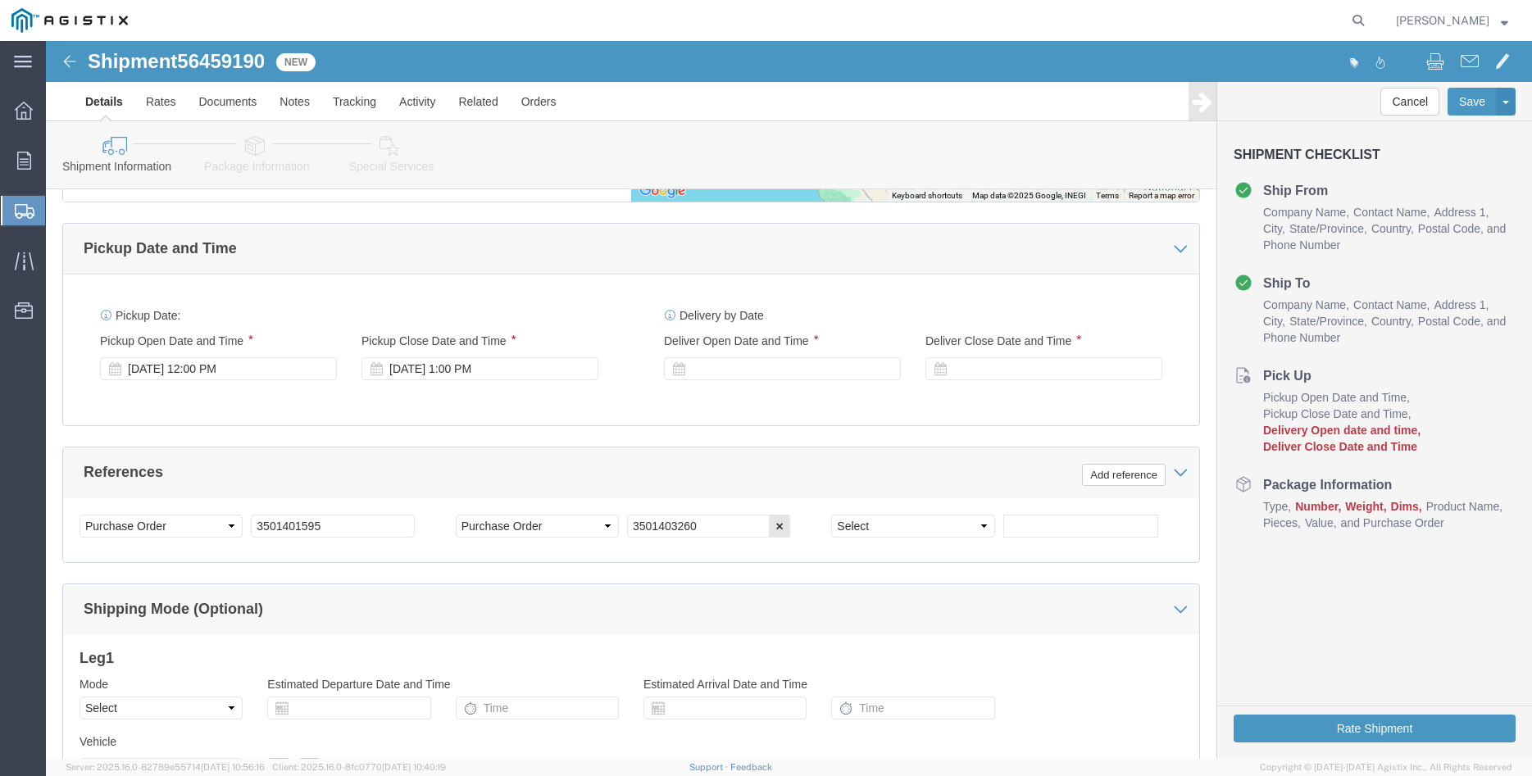
scroll to position [919, 0]
click div "[DATE] 12:00 PM"
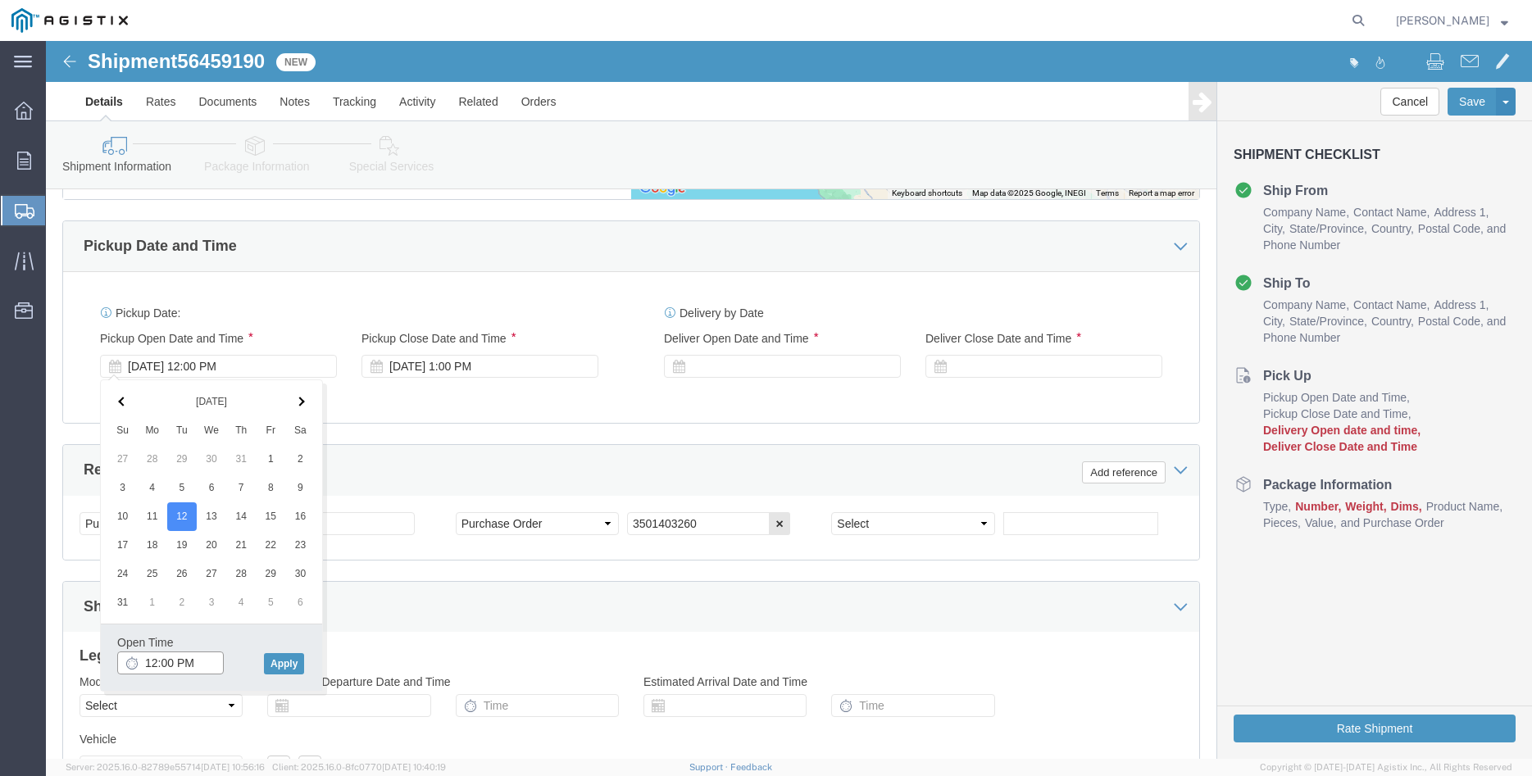
click input "12:00 PM"
type input "8:00 AM"
click button "Apply"
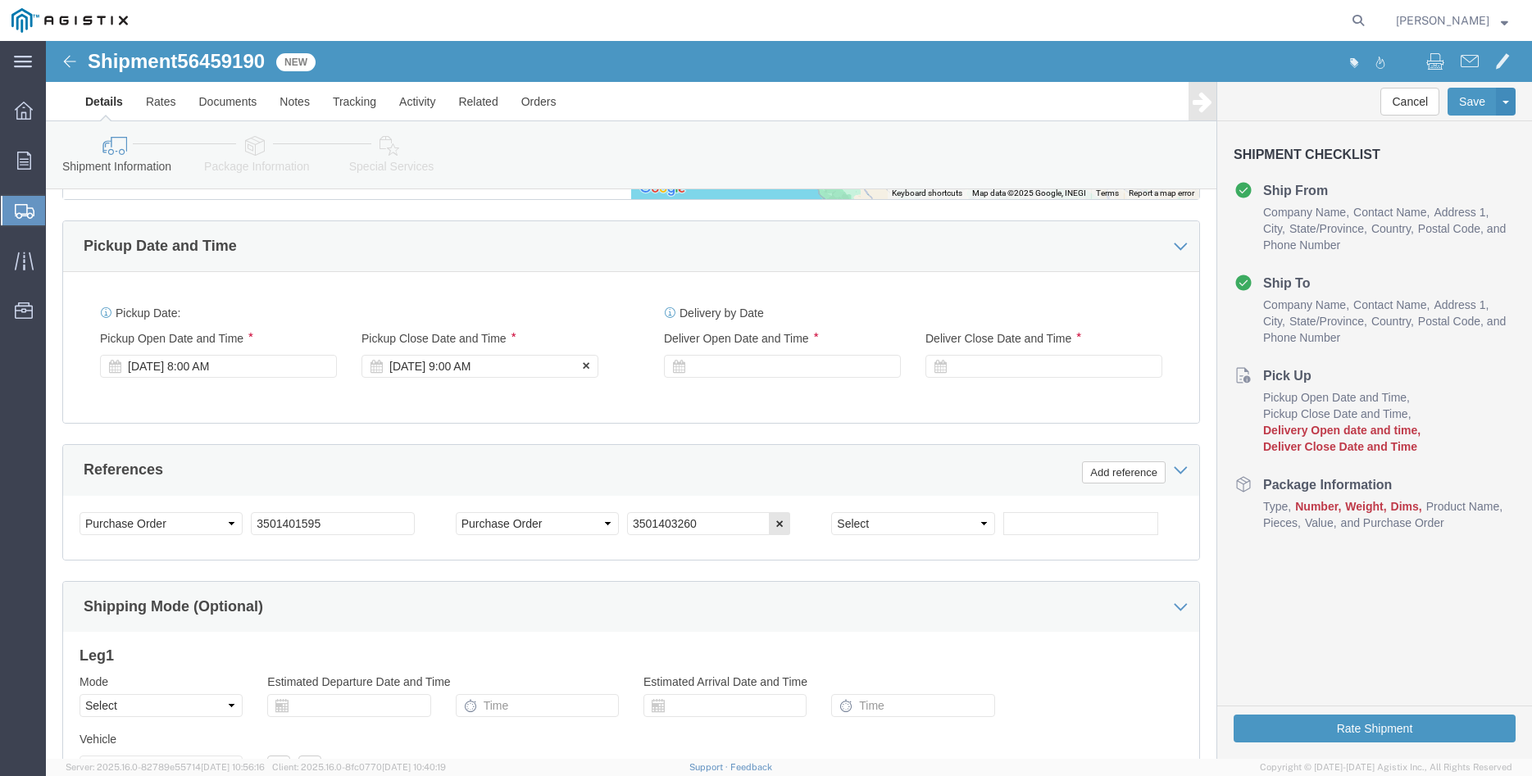
click div "[DATE] 9:00 AM"
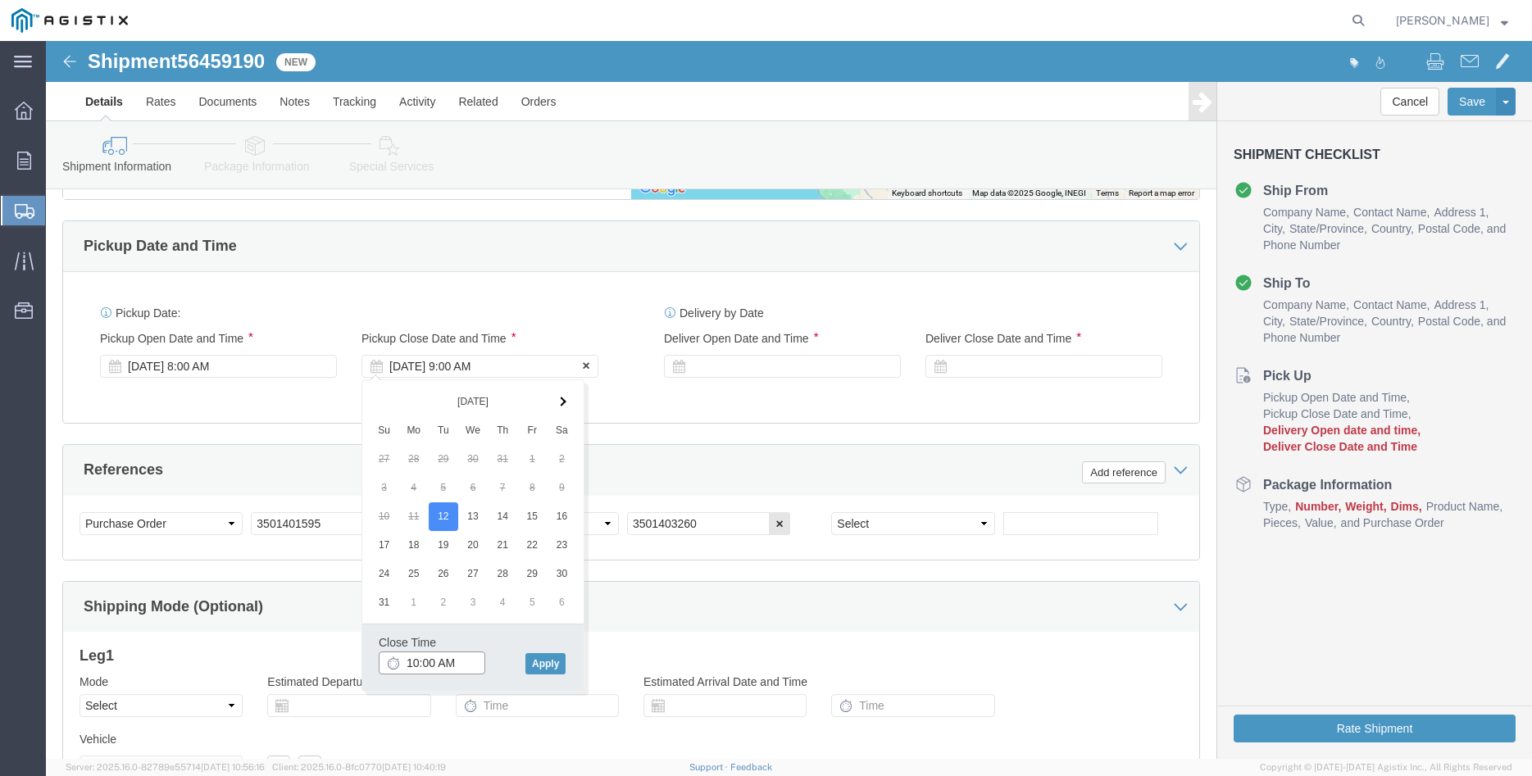
type input "10:00 AM"
click button "Apply"
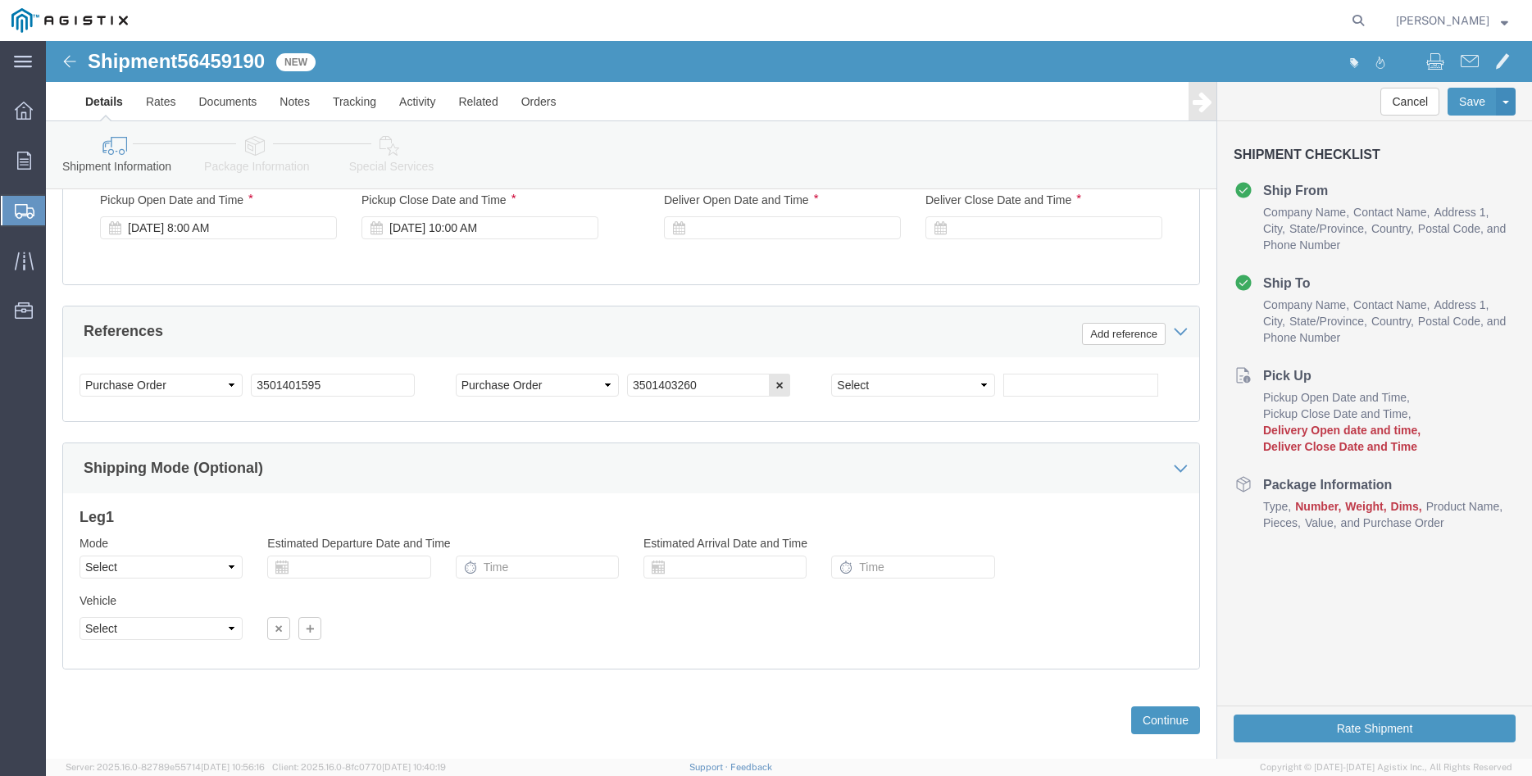
scroll to position [1082, 0]
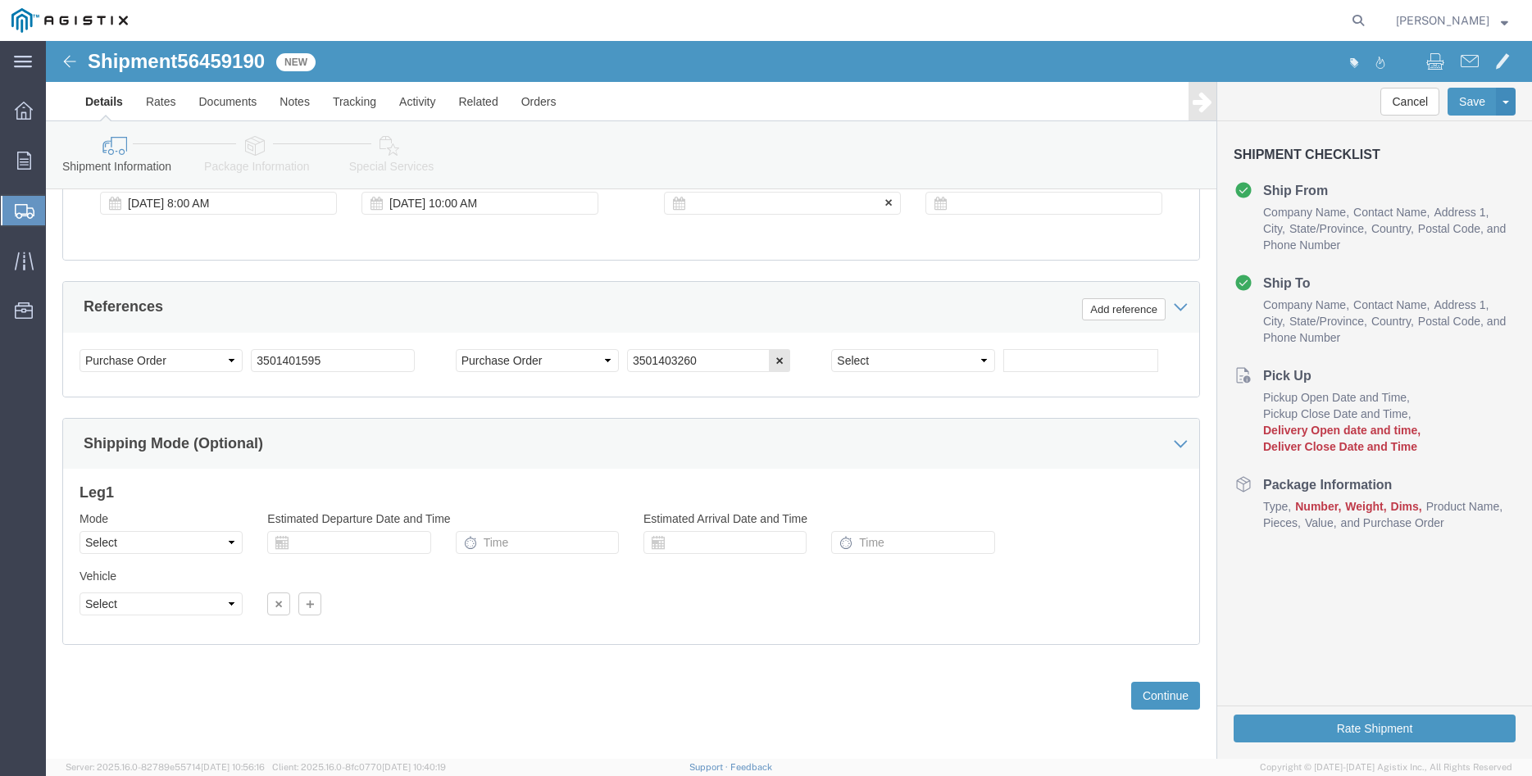
click div
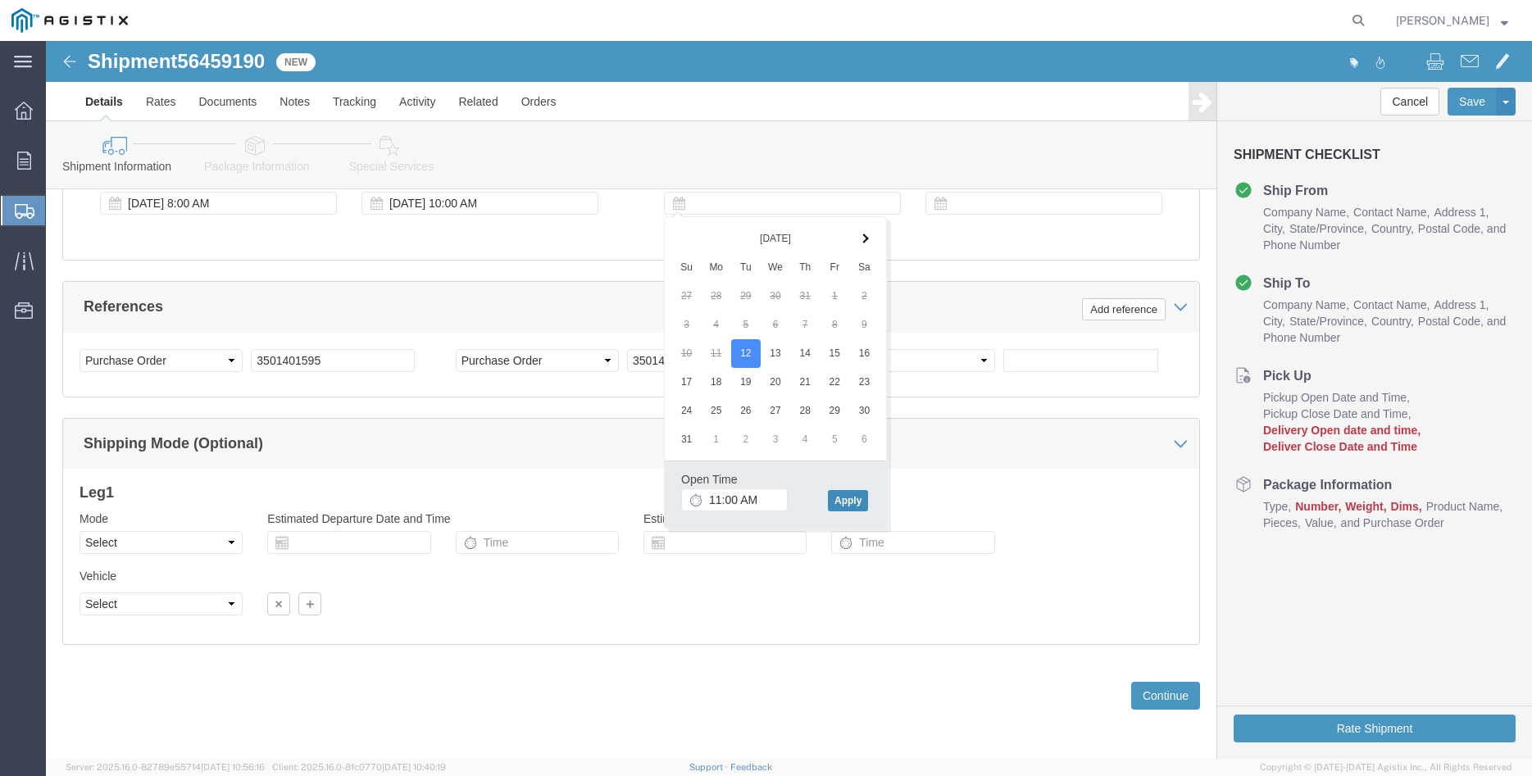
click button "Apply"
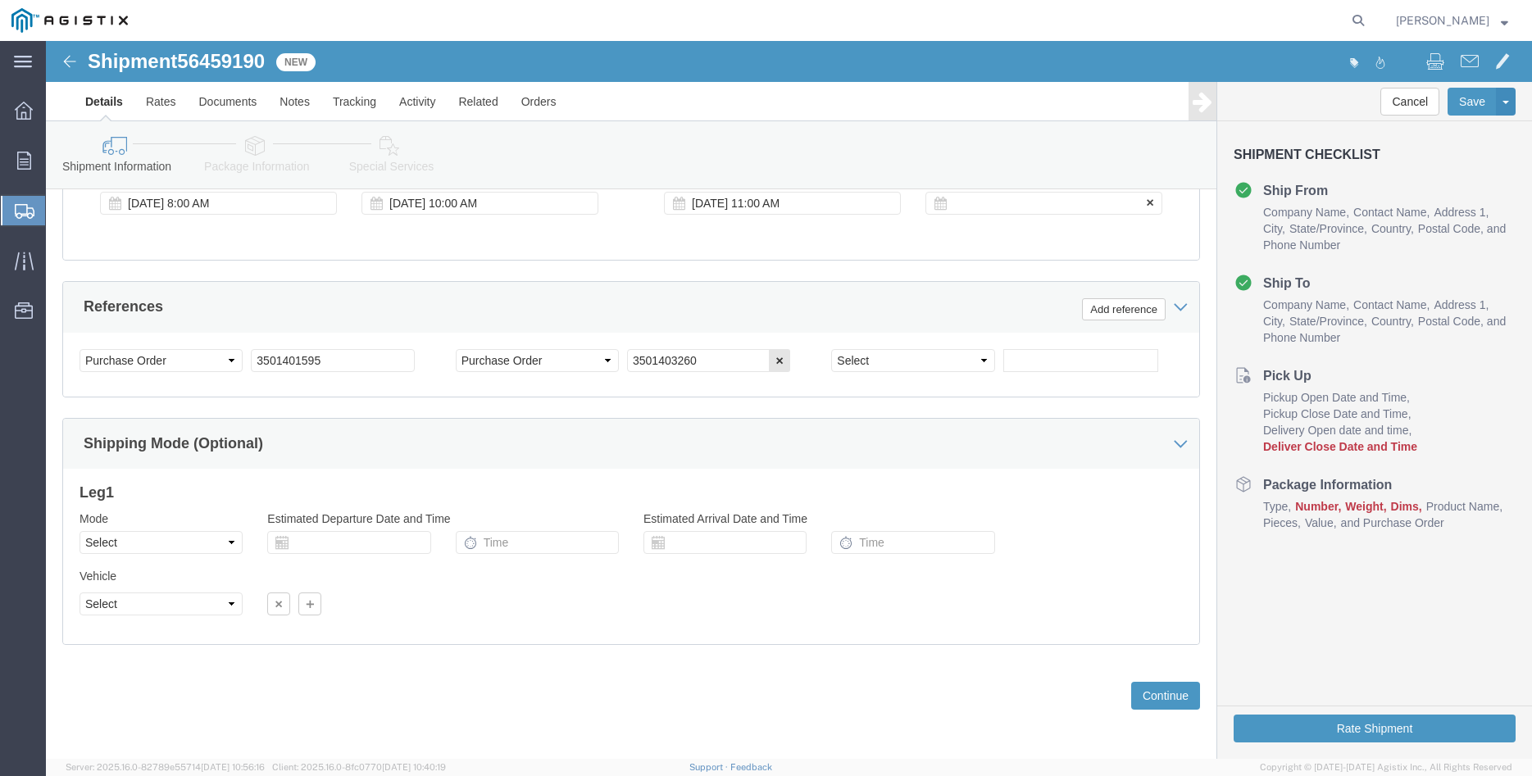
click div
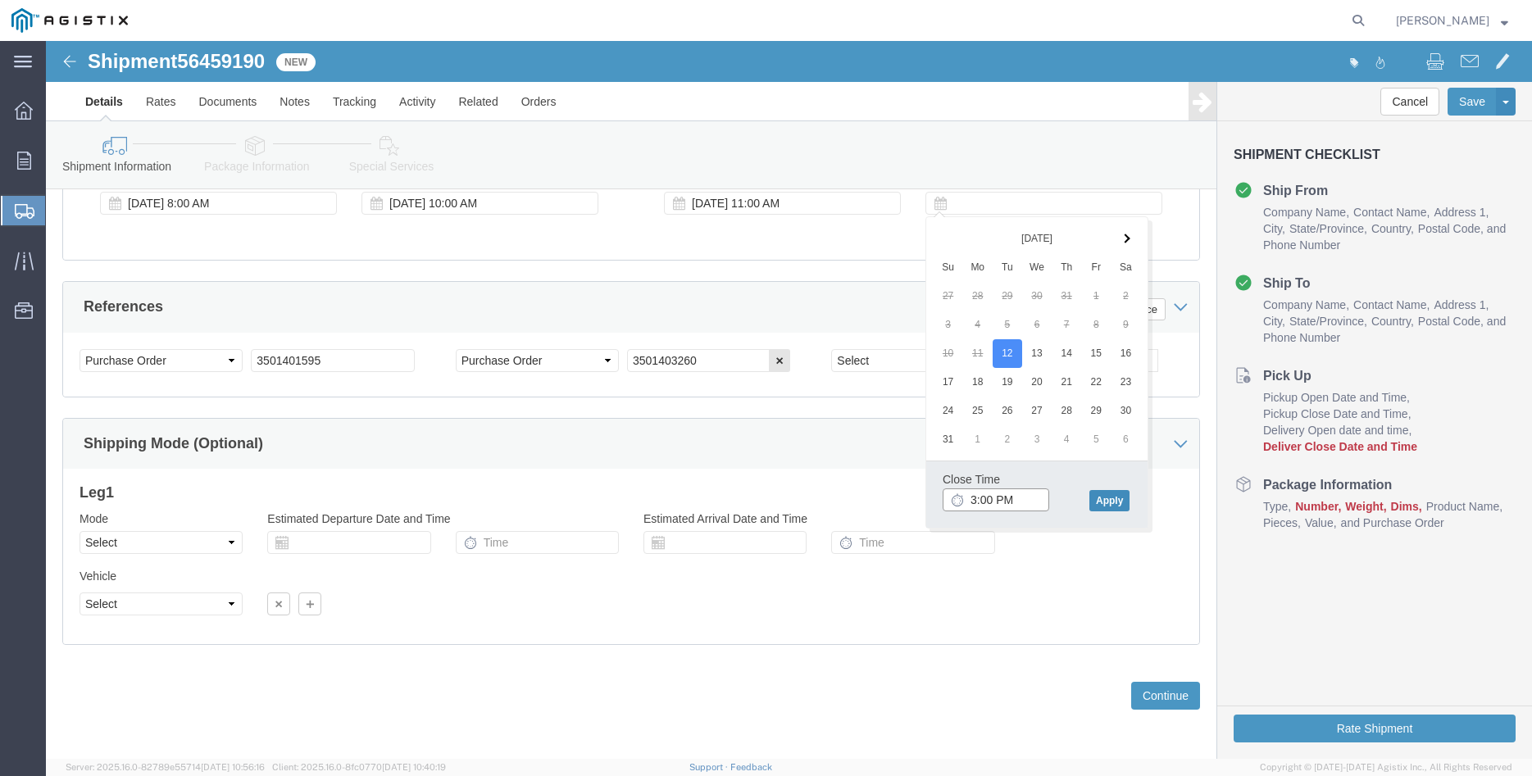
type input "3:00 PM"
click button "Apply"
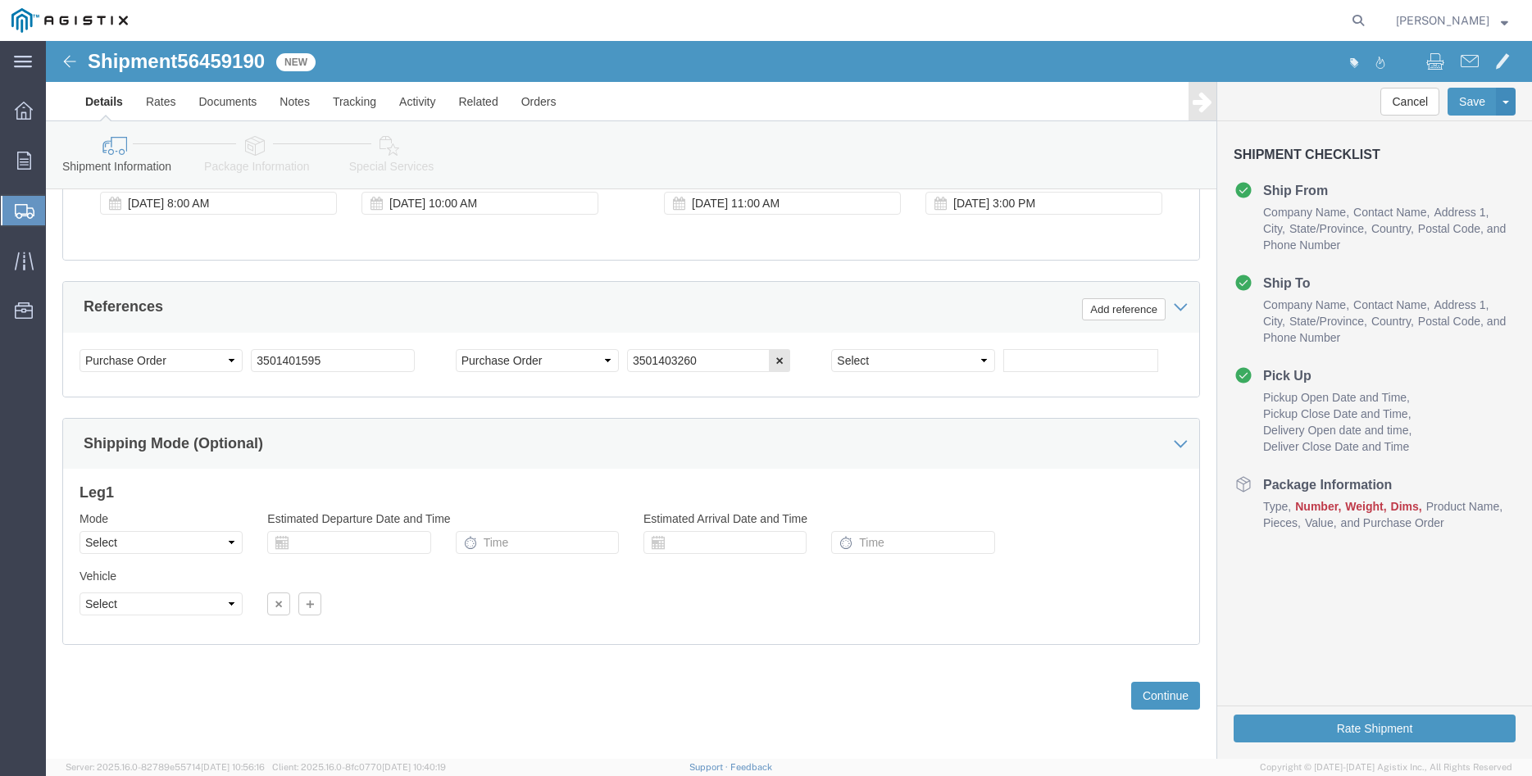
click div "Customer Information Account Select [PERSON_NAME] Iron Works Inc PG&E Location …"
click select "Select Air Less than Truckload Multi-Leg Ocean Freight Rail Small Parcel Truckl…"
select select "TL"
click option "Truckload"
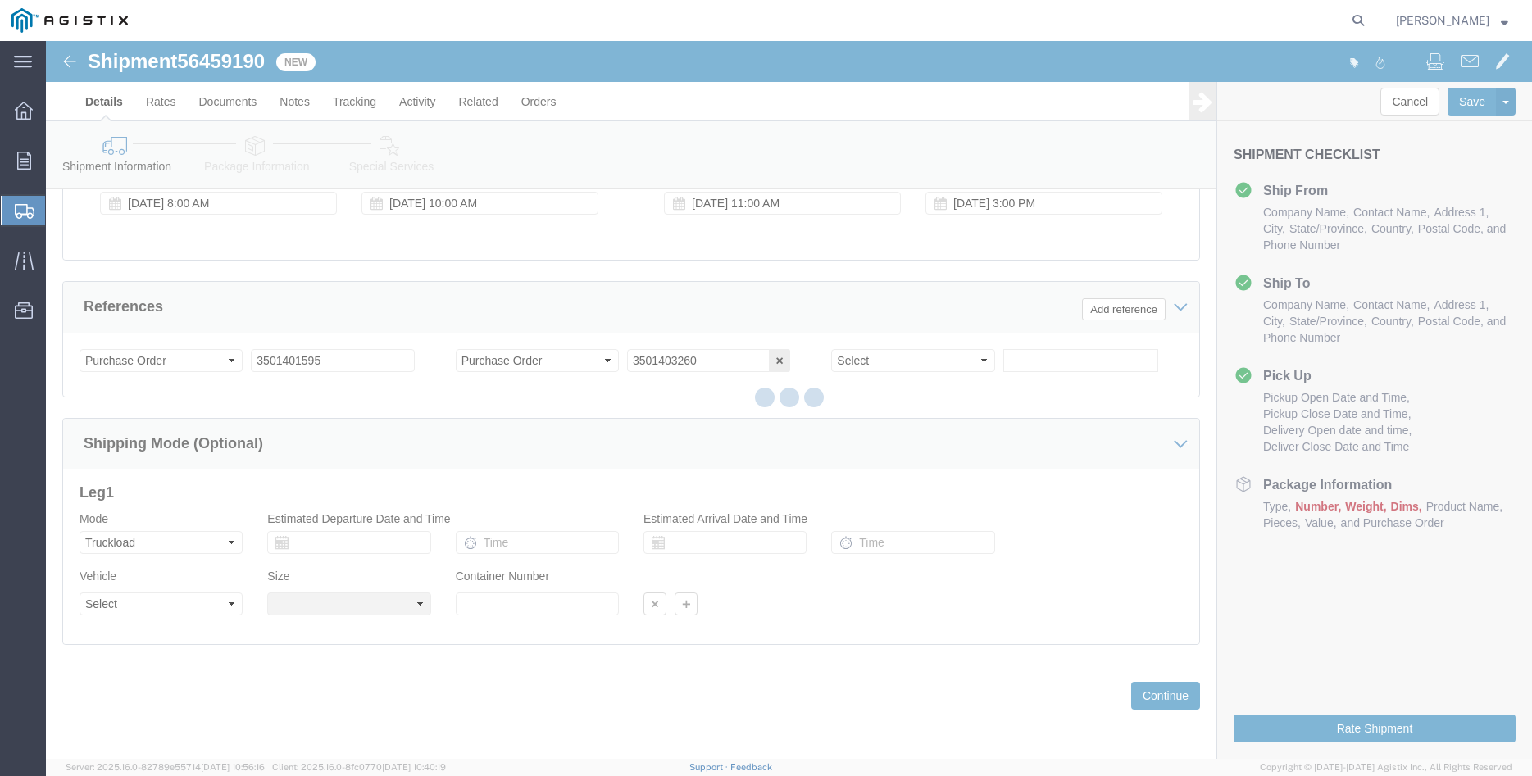
click div
select select
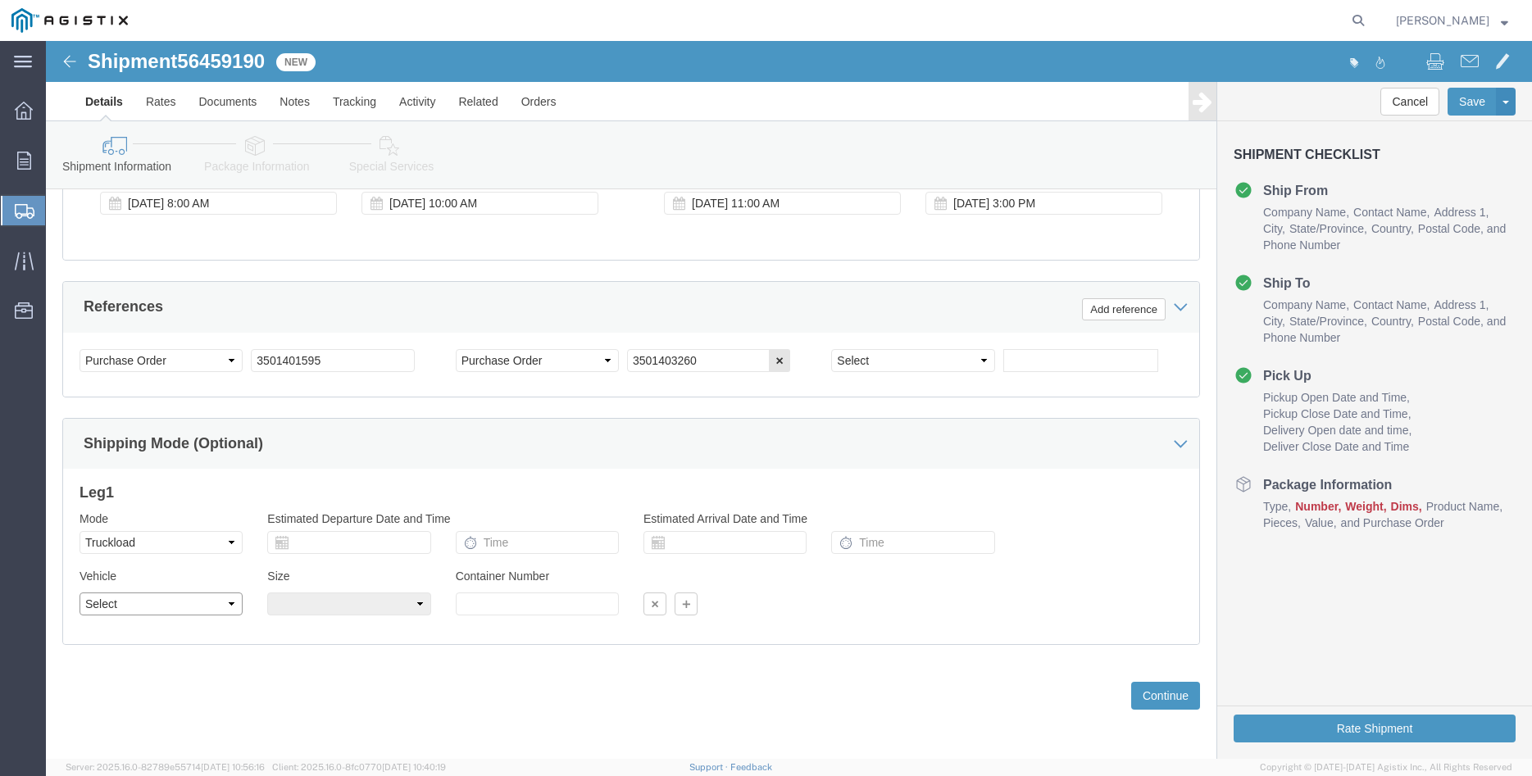
click select "Select 1-Ton (PSS) 10 Wheel 10 Yard Dump Truck 20 Yard Dump Truck Bobtail Botto…"
select select "FLBD"
click option "Flat Bed"
click select "Select 35 Feet 20 Feet 28 Feet 53 Feet 40 Feet 48 Feet"
select select "20FT"
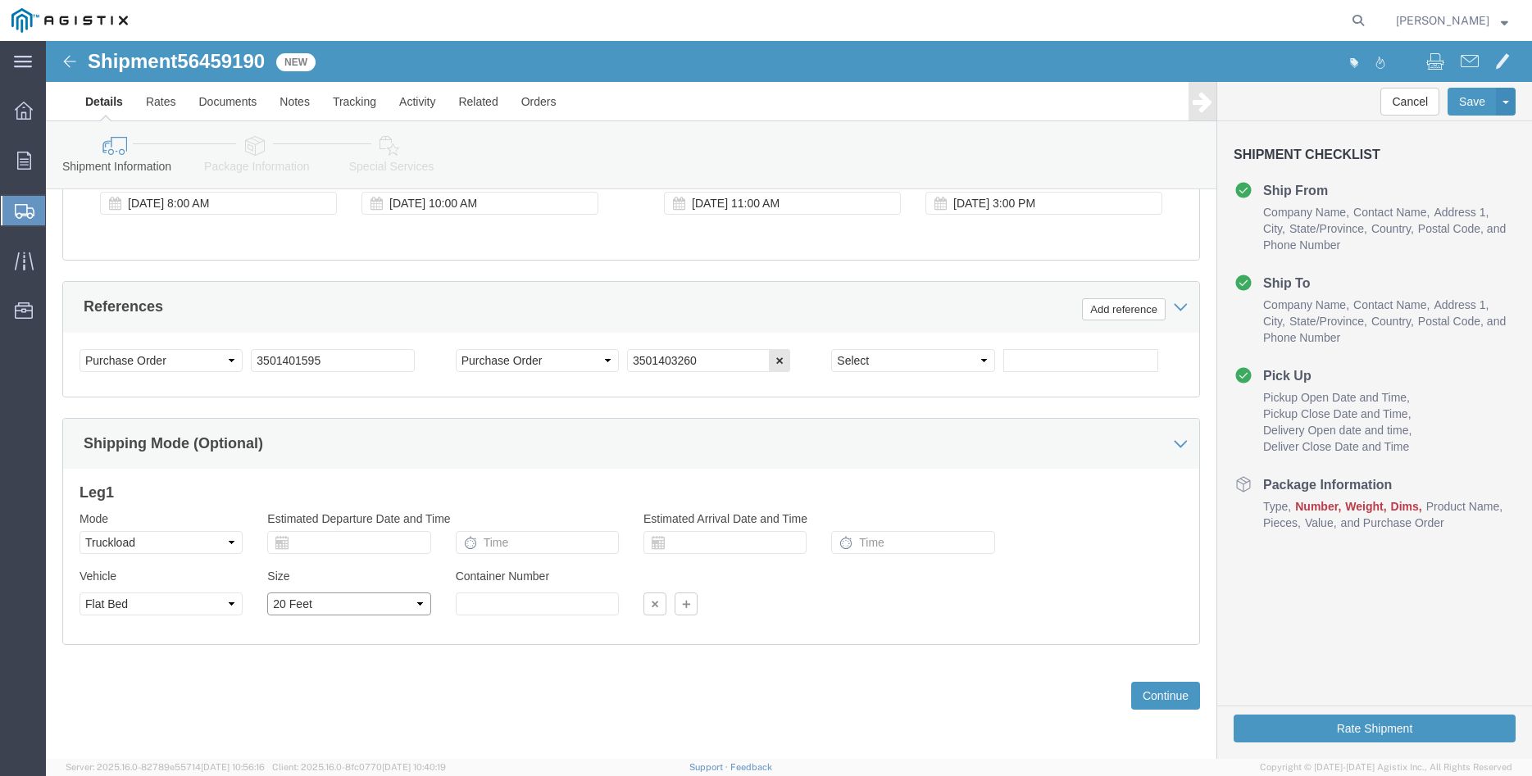
click option "20 Feet"
click div "Please fix the following errors Customer Information Account Select [PERSON_NAM…"
click button "Continue"
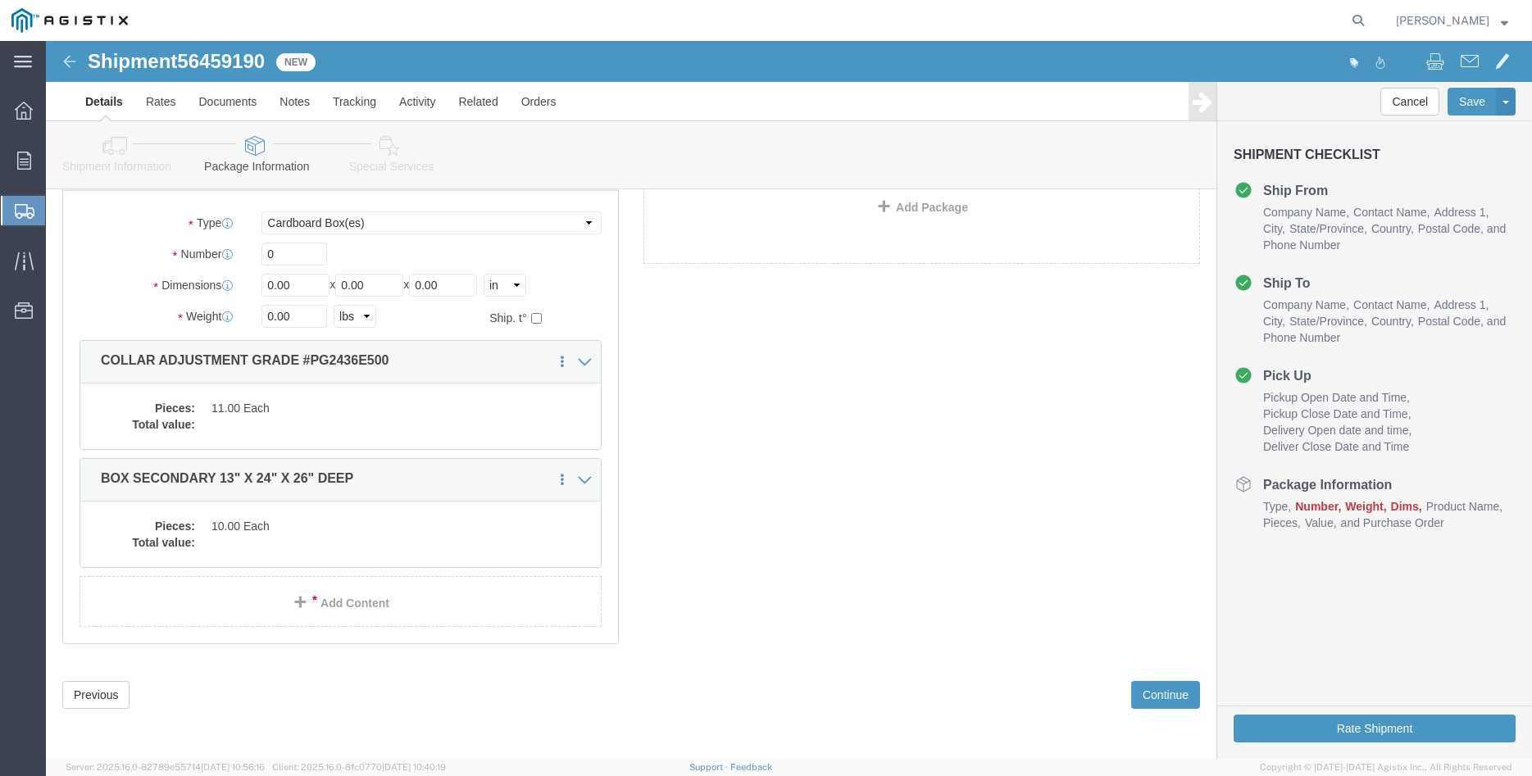
scroll to position [10, 0]
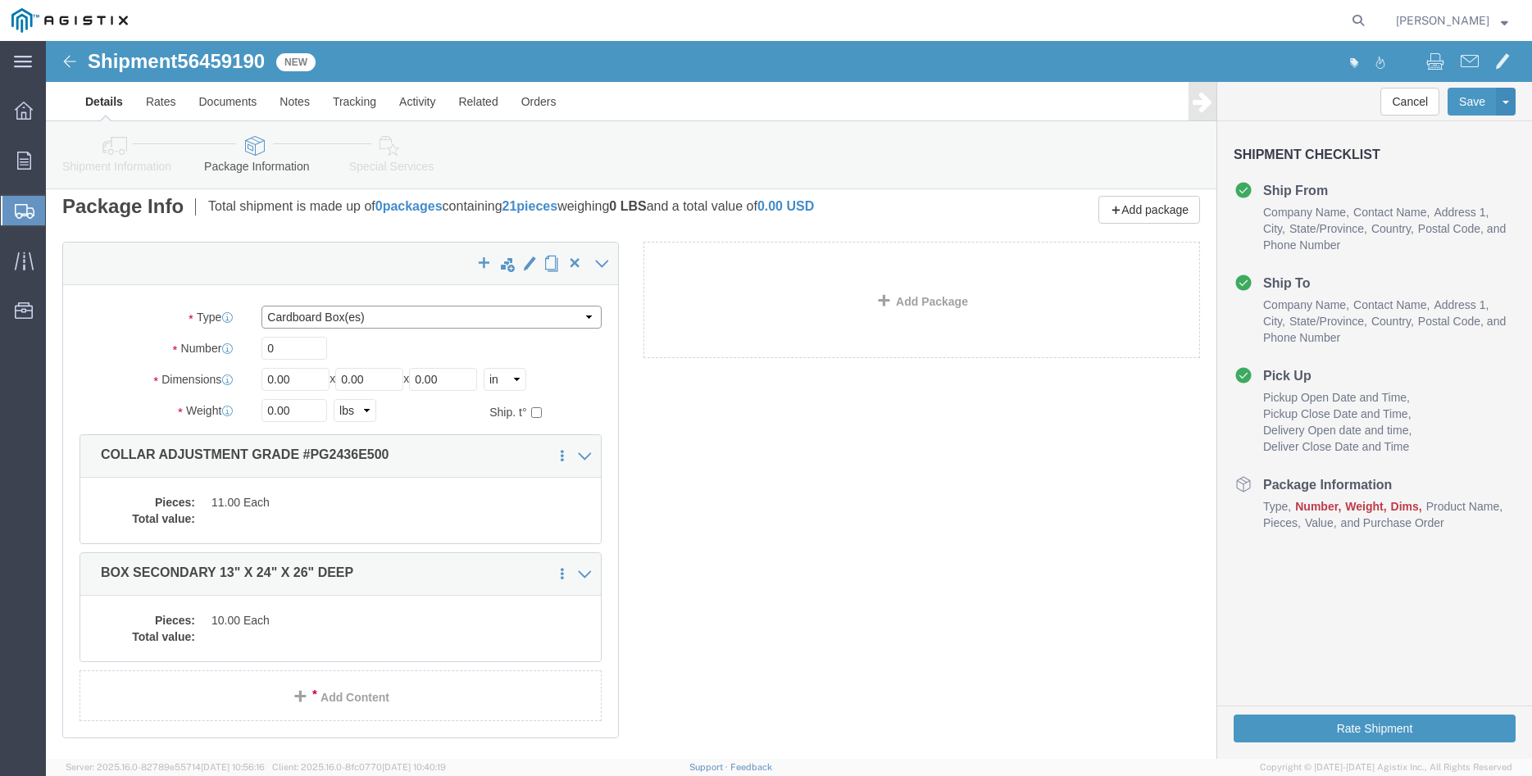
click select "Select Bulk Bundle(s) Cardboard Box(es) Carton(s) Crate(s) Drum(s) (Fiberboard)…"
select select "PONS"
click option "Pallet(s) Oversized (Not Stackable)"
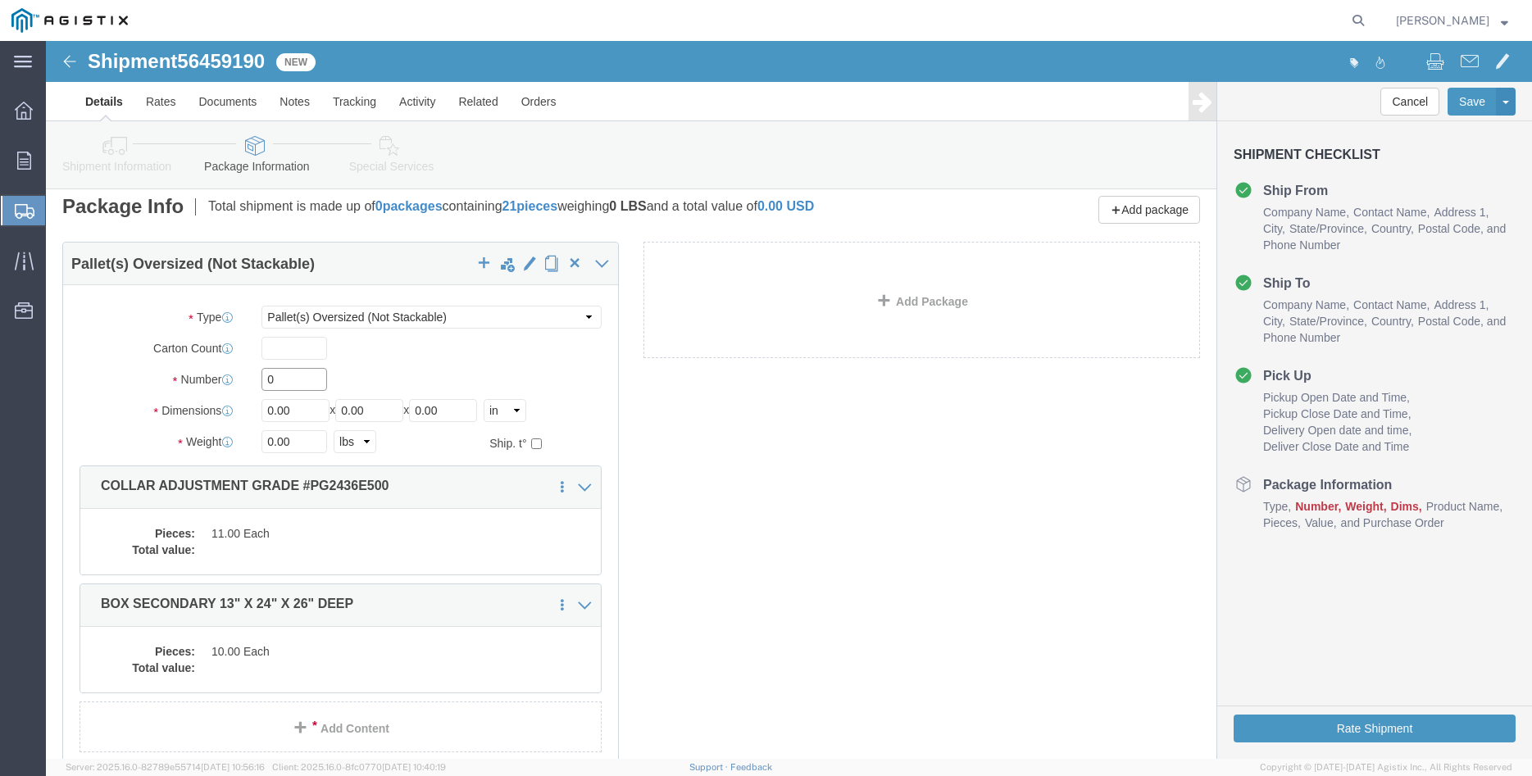
click input "0"
type input "4"
type input "35"
type input "45"
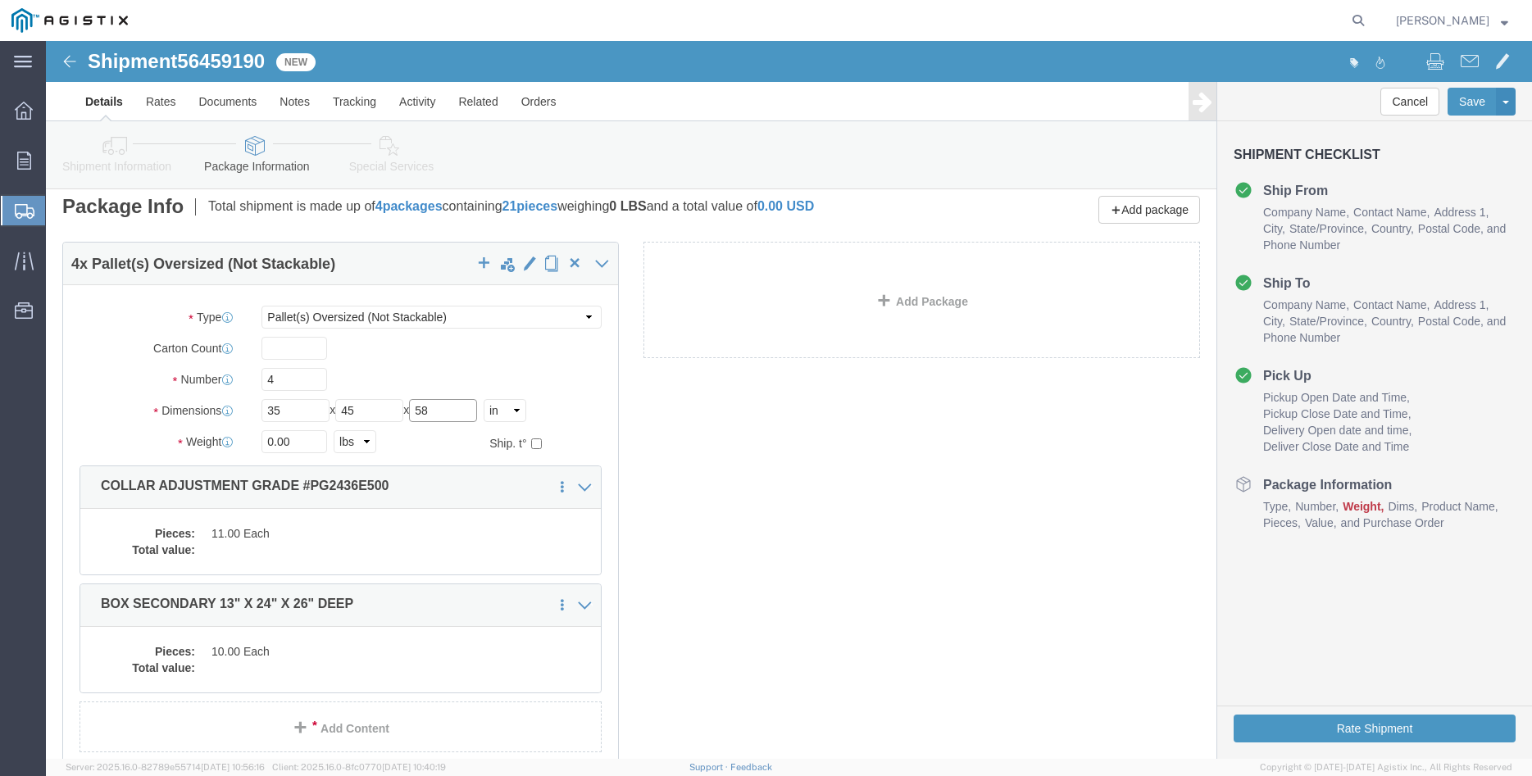
type input "58"
click input "0.00"
type input "2750"
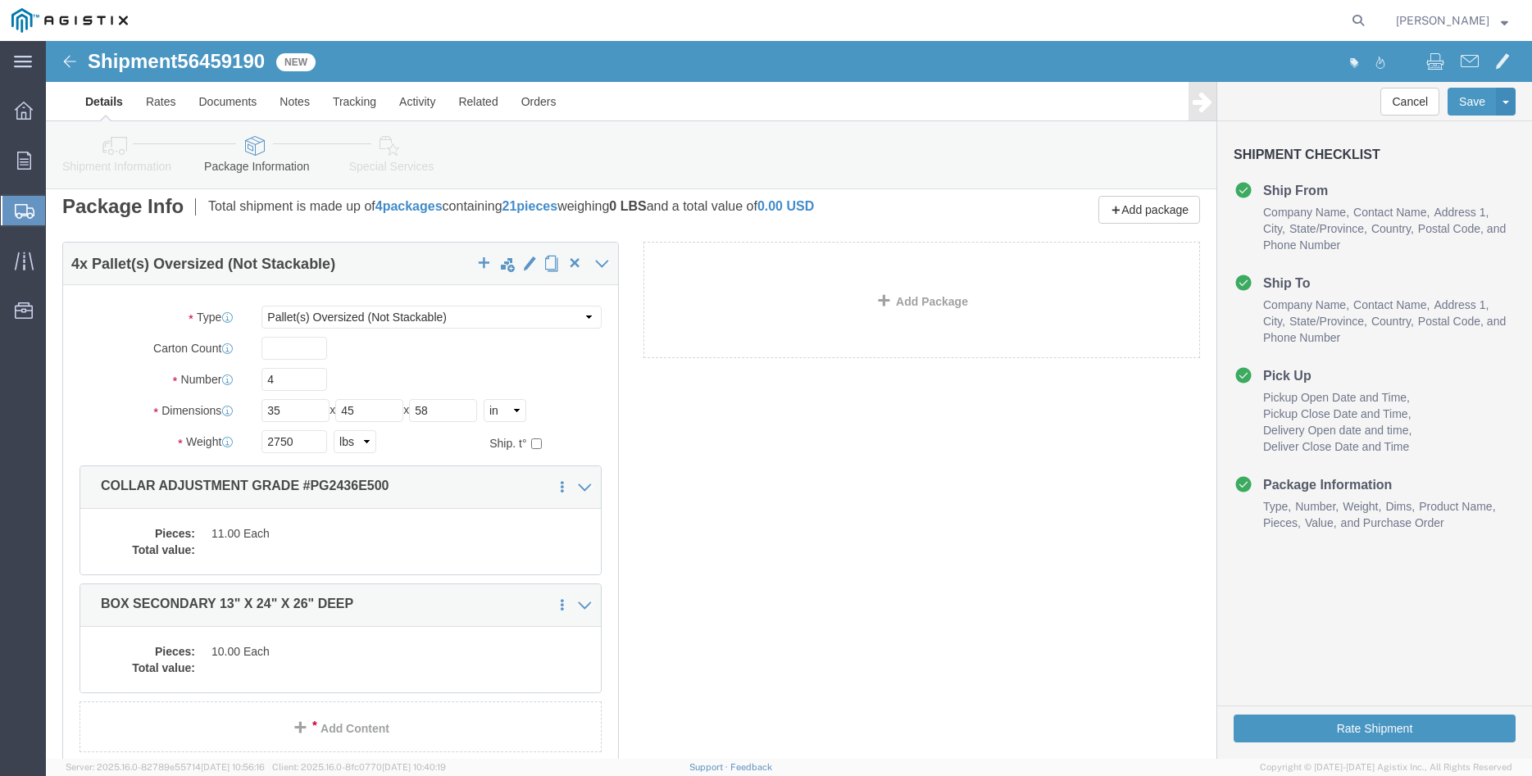
click label "Number"
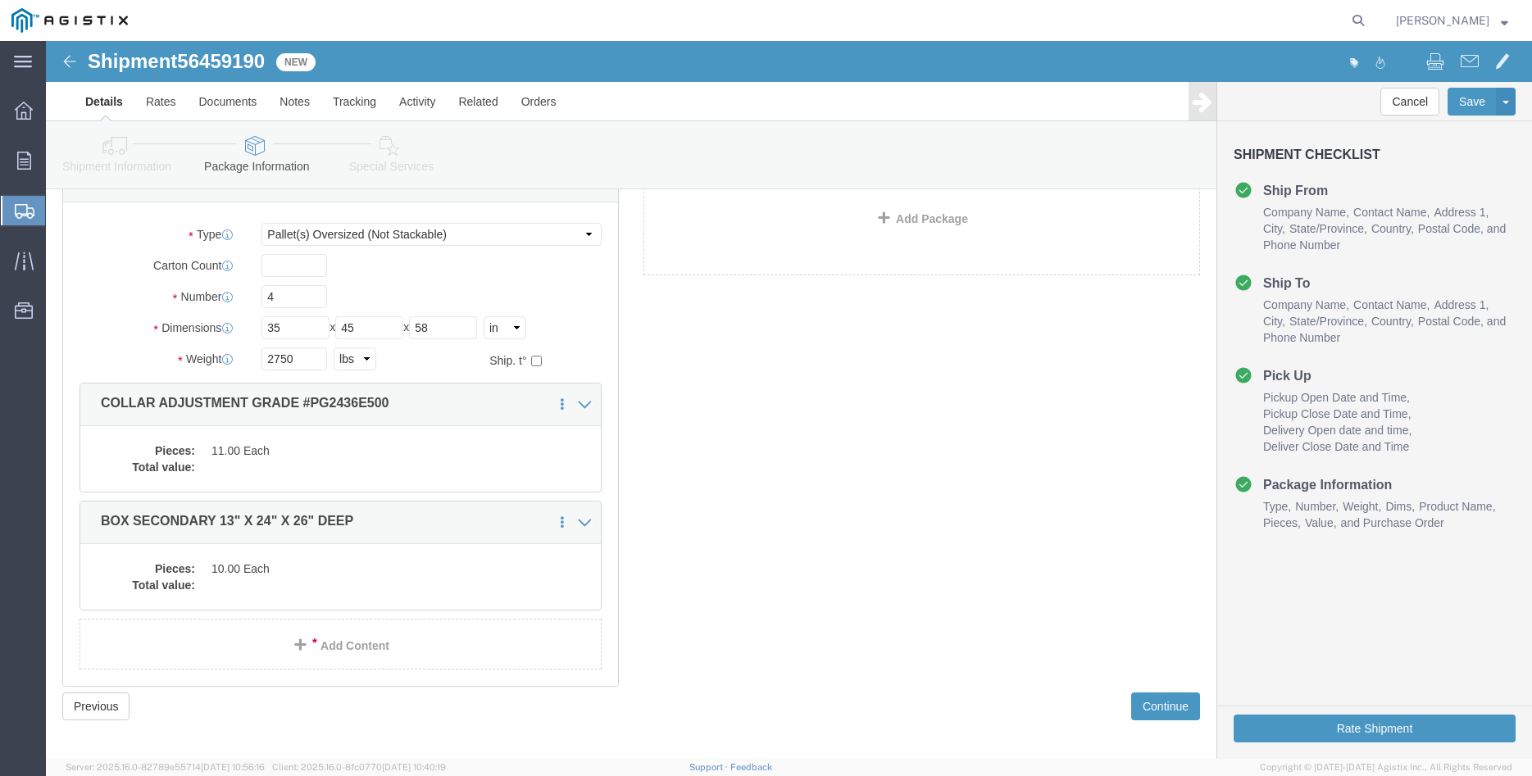
scroll to position [93, 0]
click dd
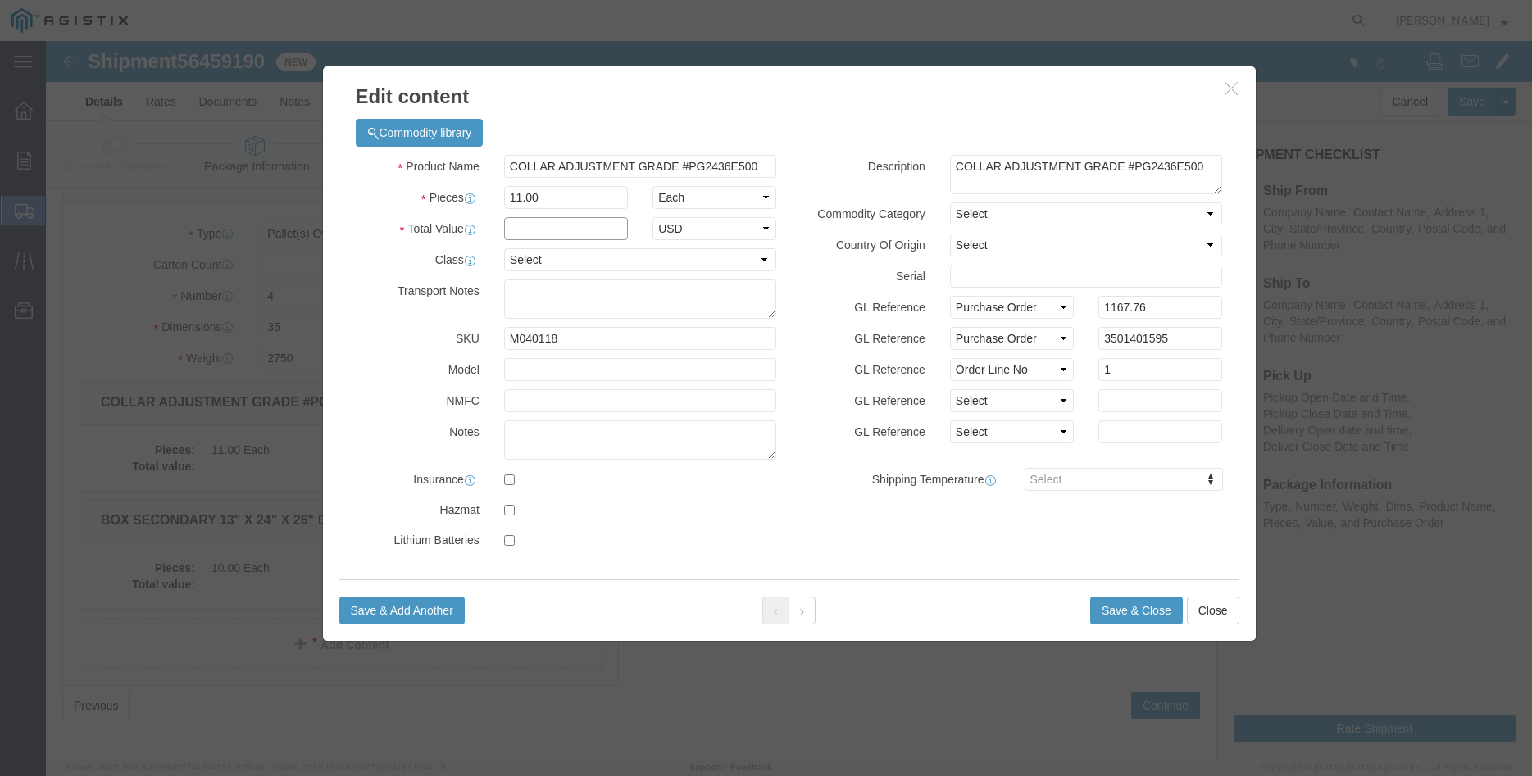
click input "text"
type input "1167.76"
click select "Select 50 55 60 65 70 85 92.5 100 125 175 250 300 400"
select select "100"
click option "100"
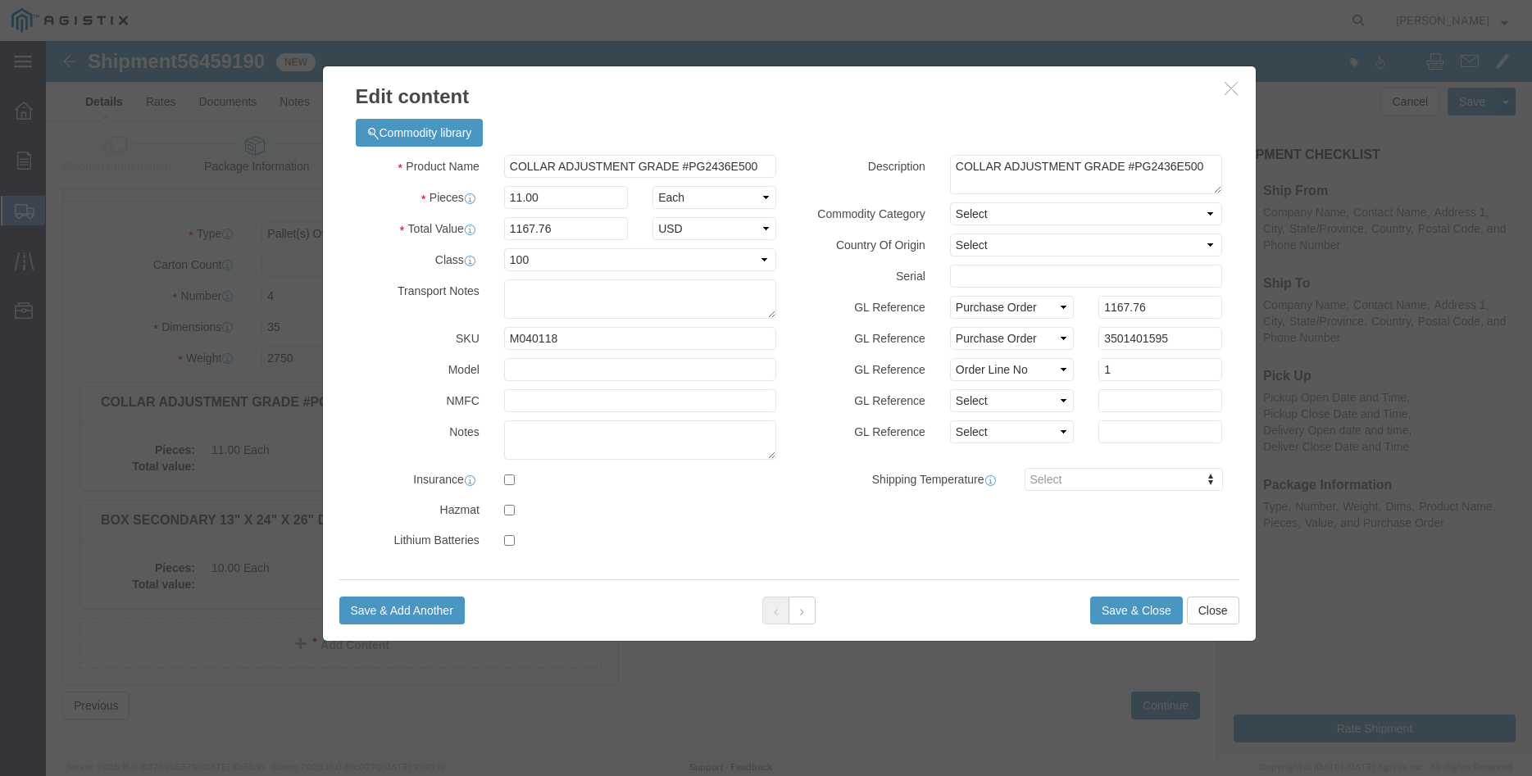
click div "GL Reference Select Account Type Activity ID Airline Appointment Number ASN Bat…"
click button "Save & Close"
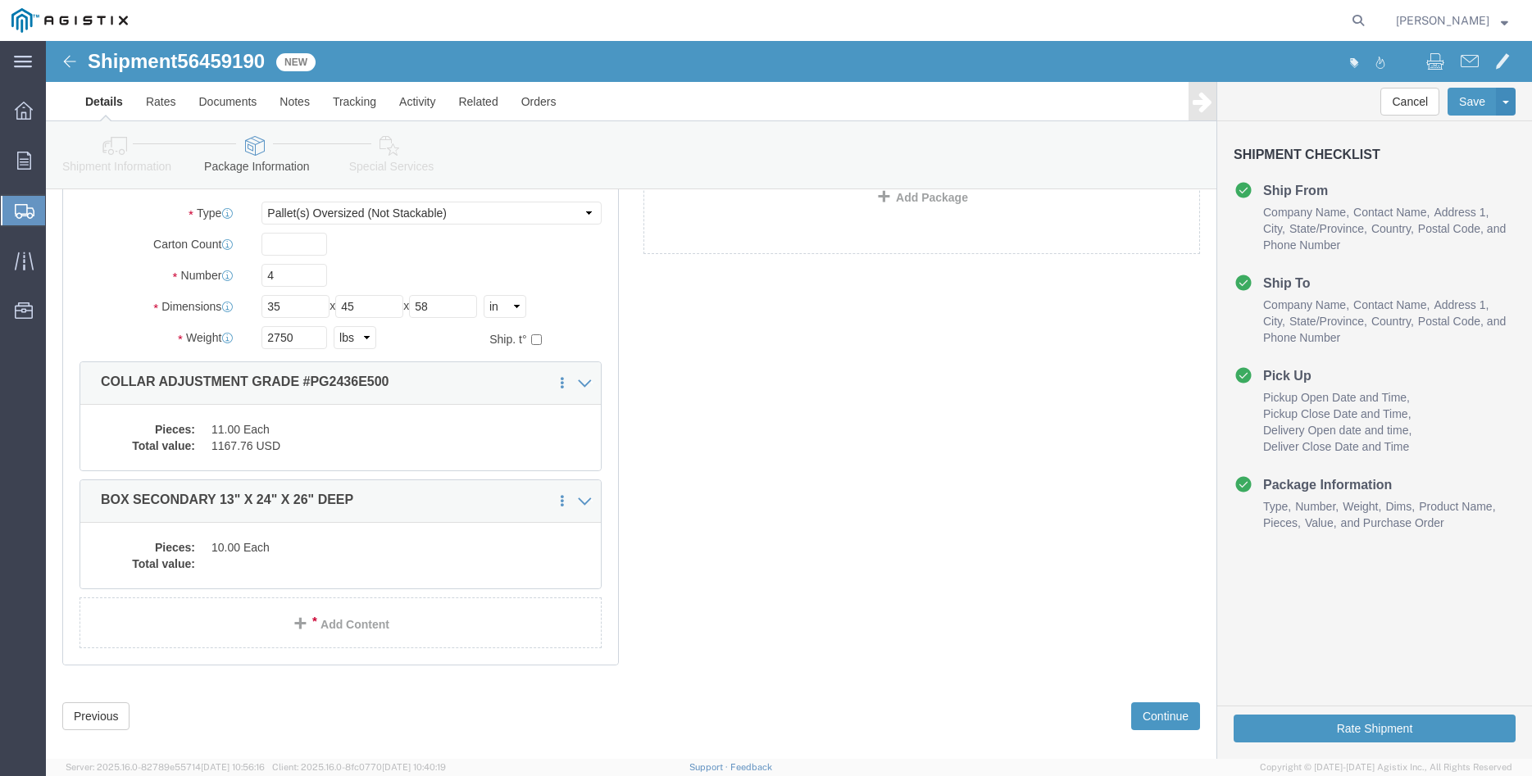
scroll to position [135, 0]
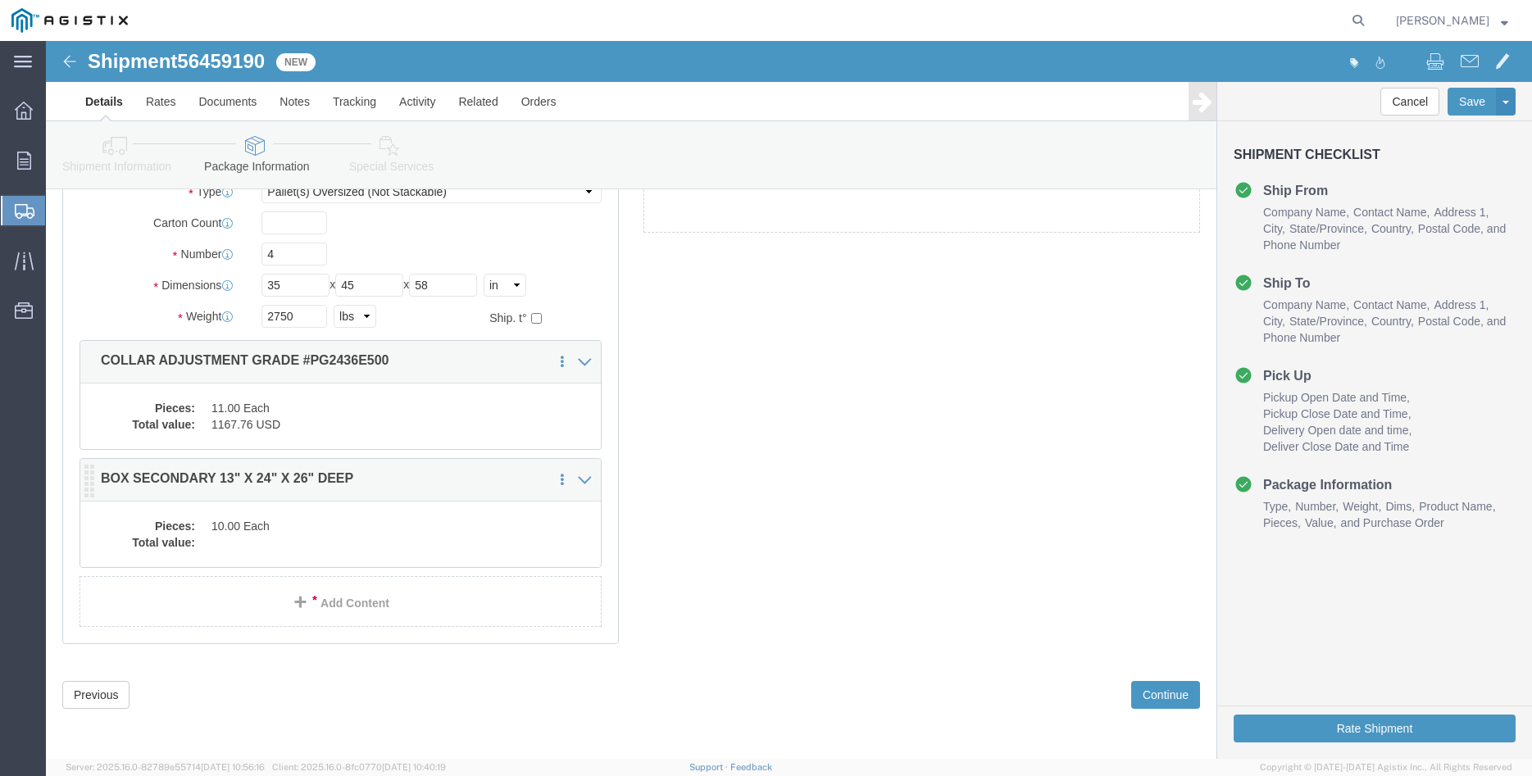
click dd
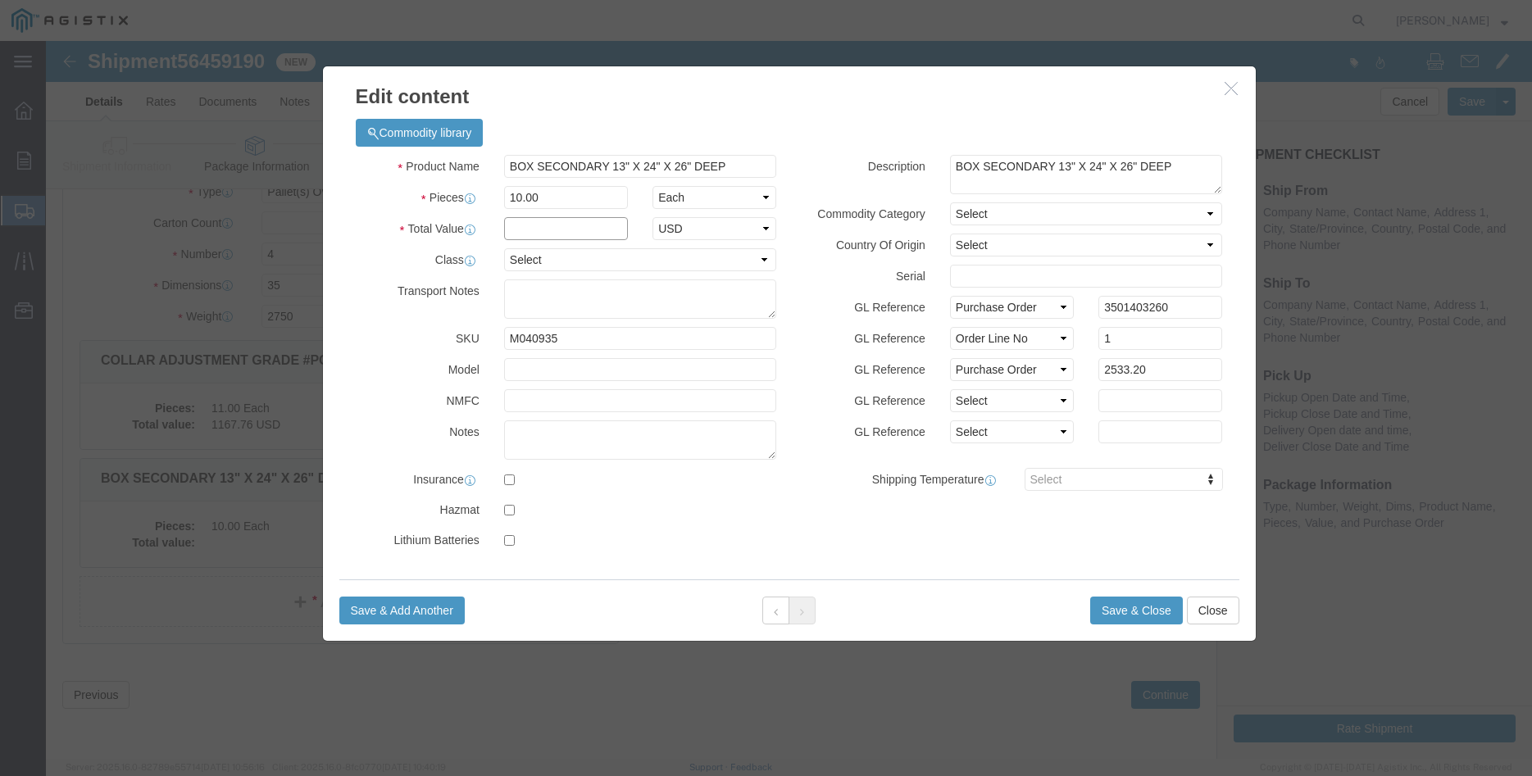
click input "text"
type input "2533.20"
click select "Select 50 55 60 65 70 85 92.5 100 125 175 250 300 400"
select select "100"
click option "100"
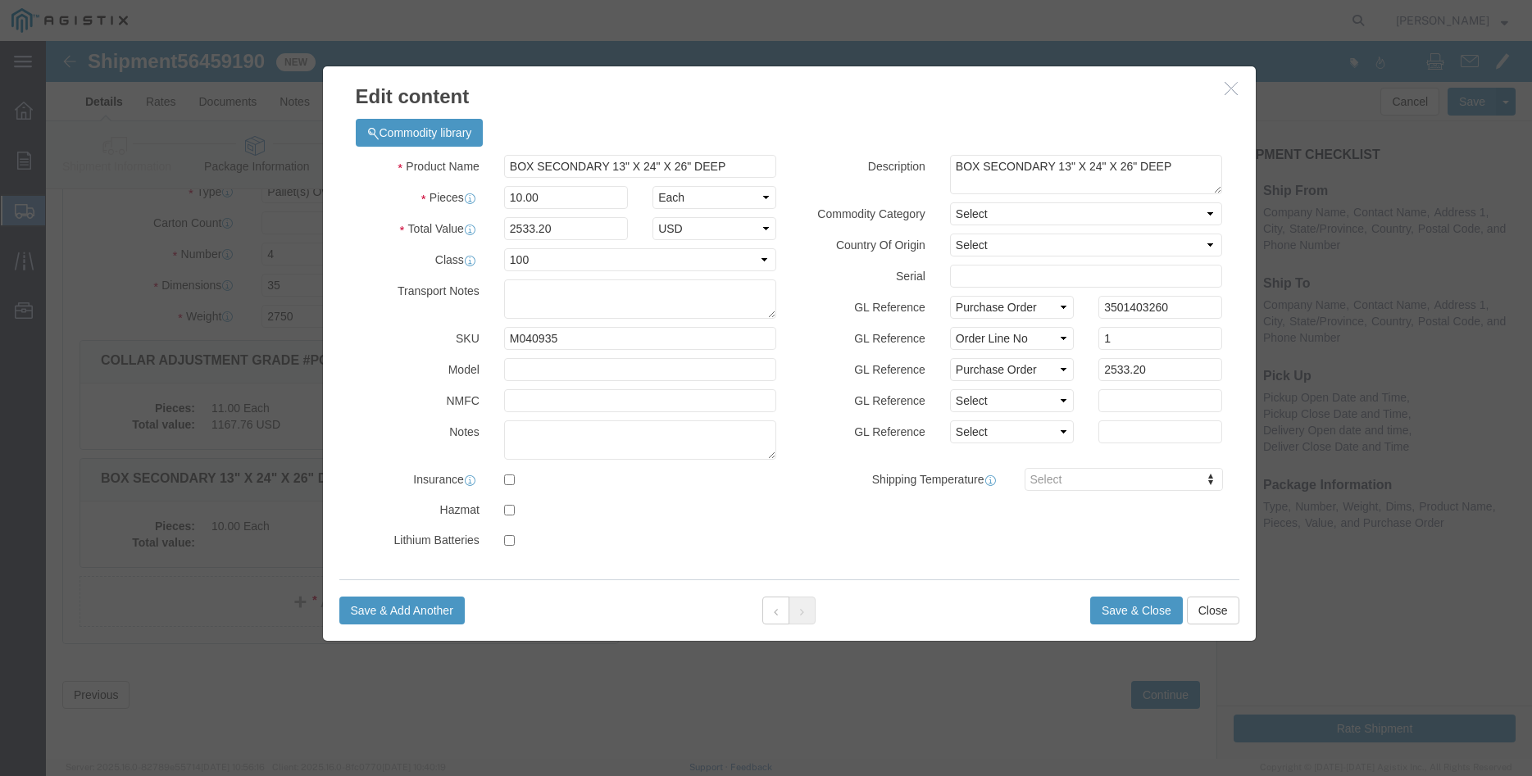
click div "Product Name BOX SECONDARY 13" X 24" X 26" DEEP Pieces 10.00 Select Bag Barrels…"
click button "Save & Close"
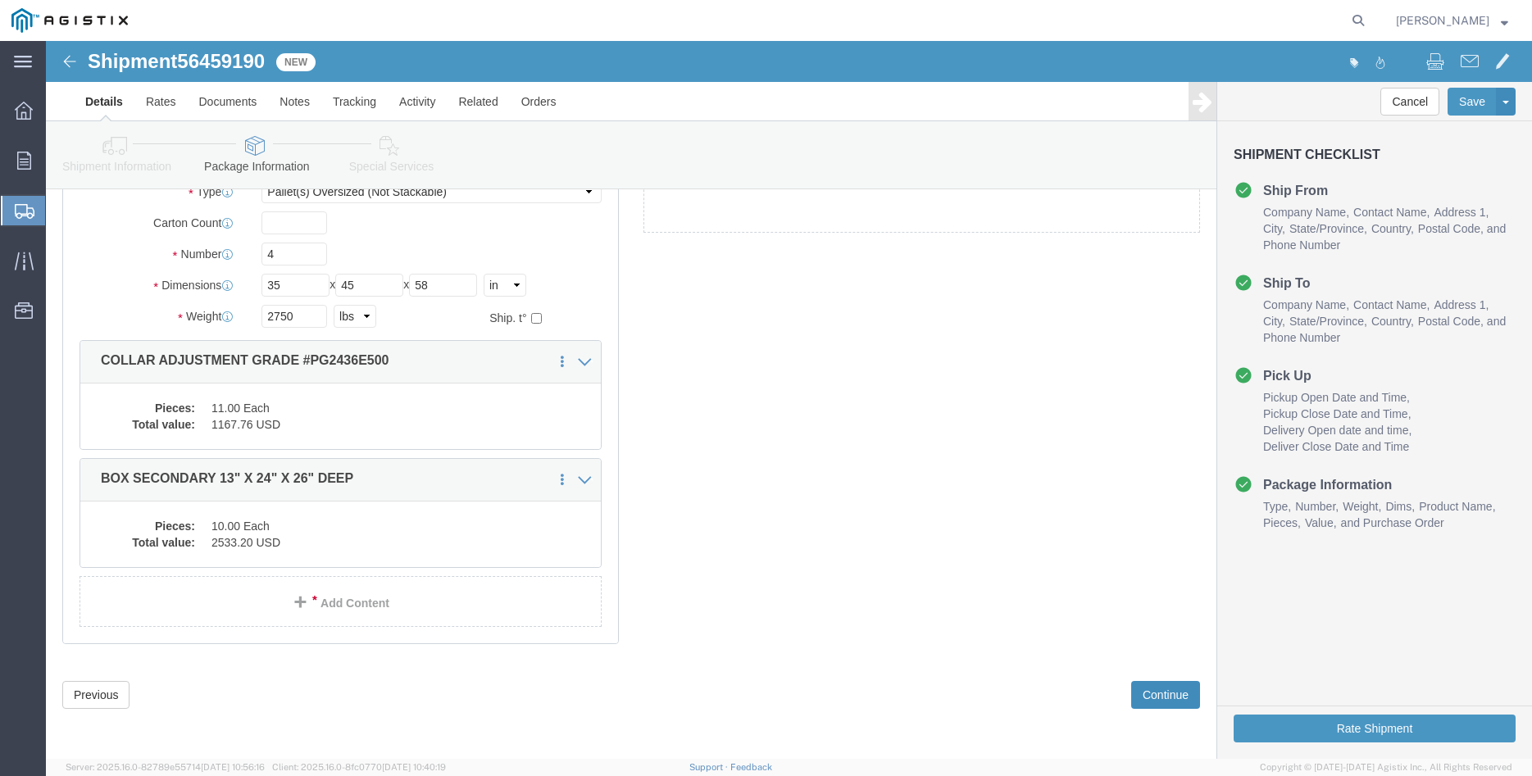
click button "Continue"
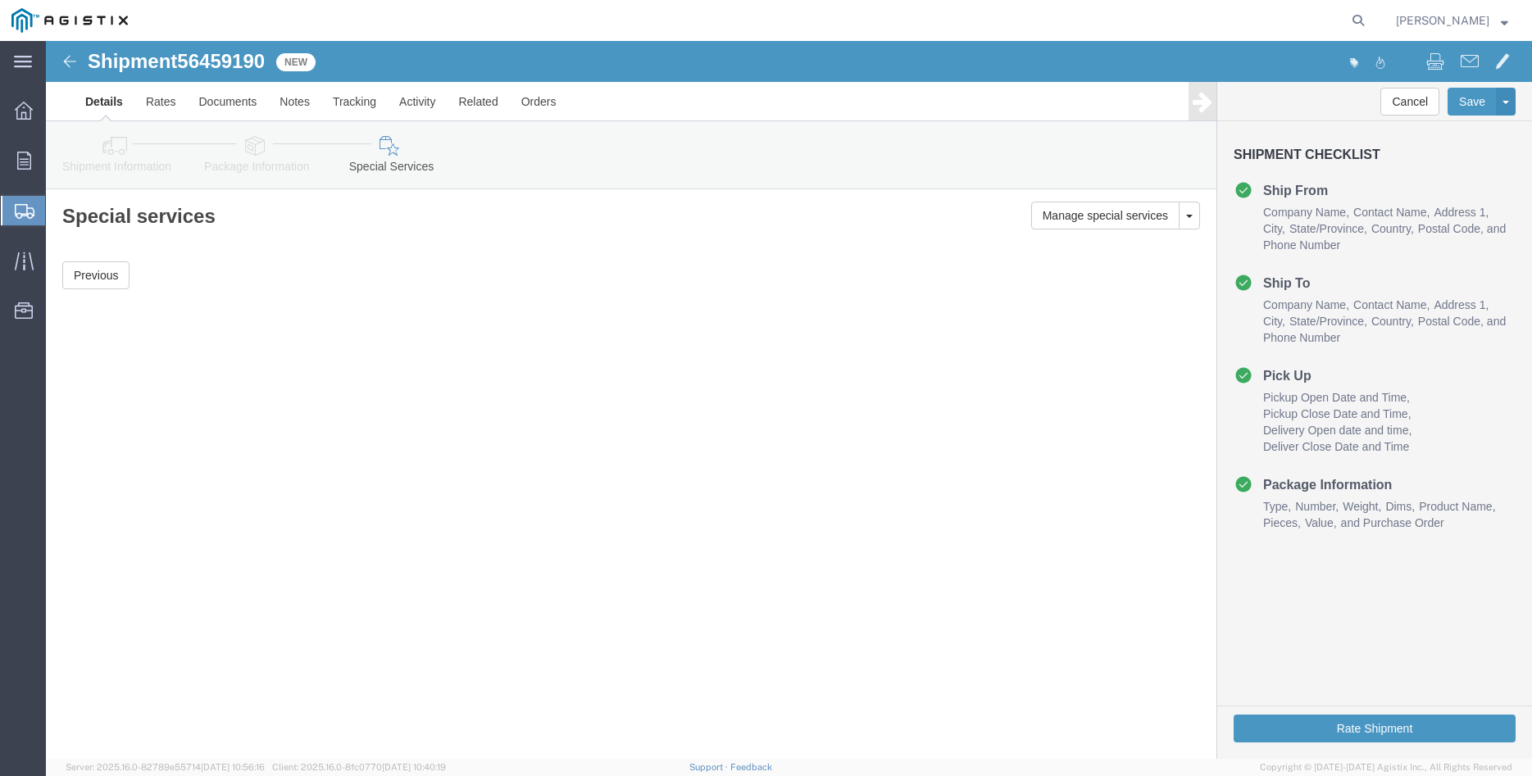
scroll to position [0, 0]
click button "Rate Shipment"
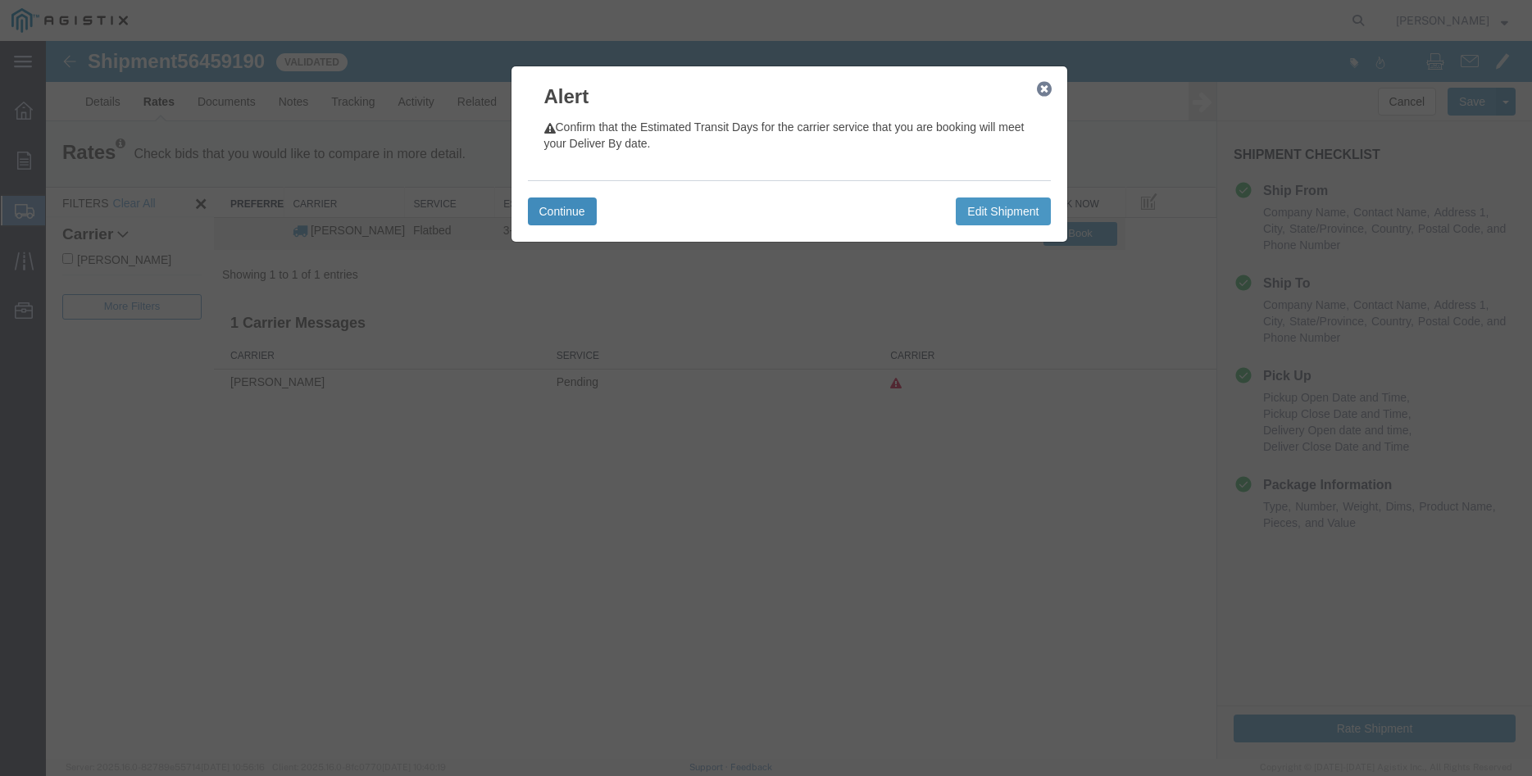
click at [568, 209] on button "Continue" at bounding box center [562, 211] width 69 height 28
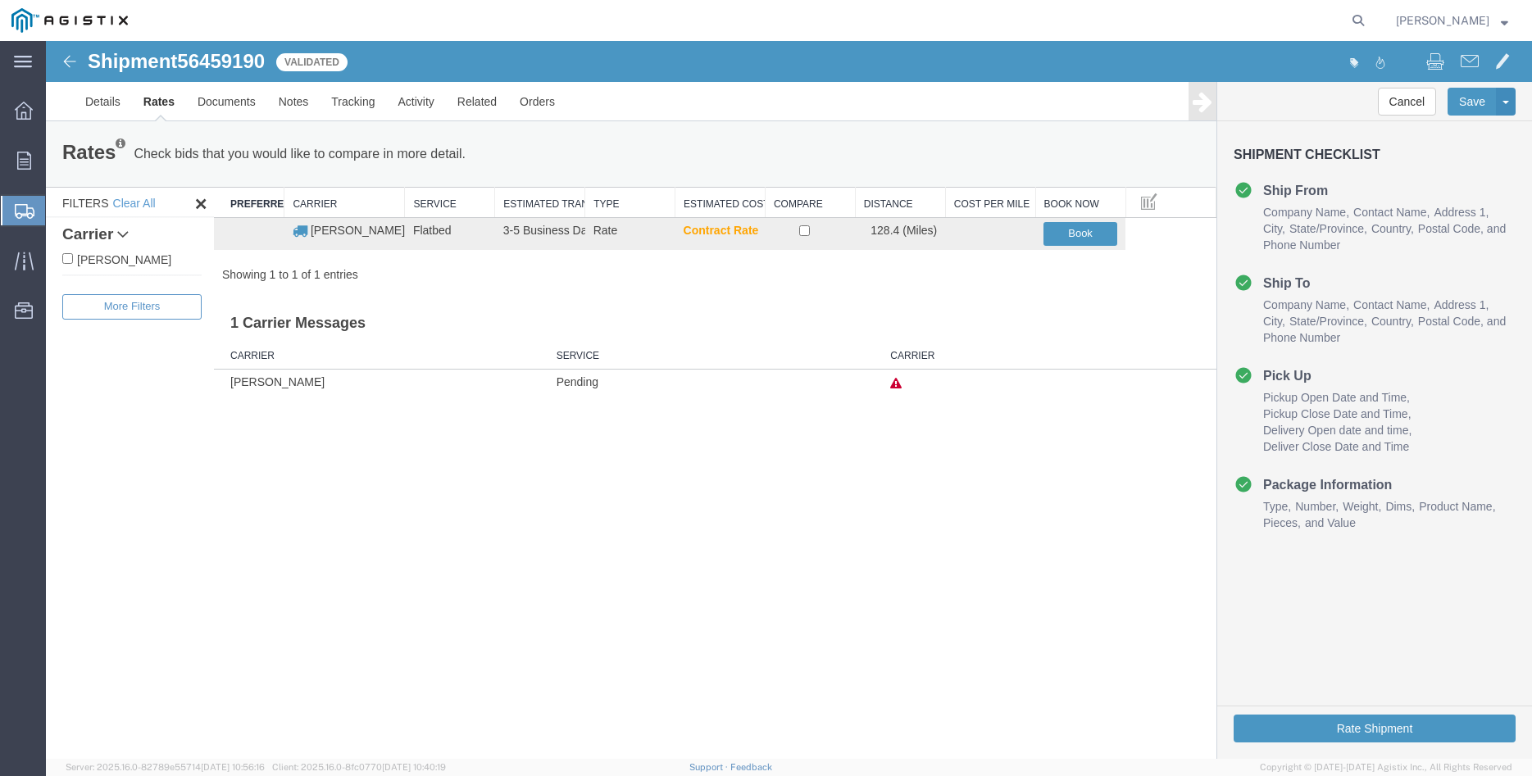
click at [117, 265] on label "[PERSON_NAME]" at bounding box center [131, 259] width 139 height 18
click at [73, 264] on input "[PERSON_NAME]" at bounding box center [67, 258] width 11 height 11
checkbox input "true"
click at [807, 234] on input "checkbox" at bounding box center [804, 230] width 11 height 11
checkbox input "true"
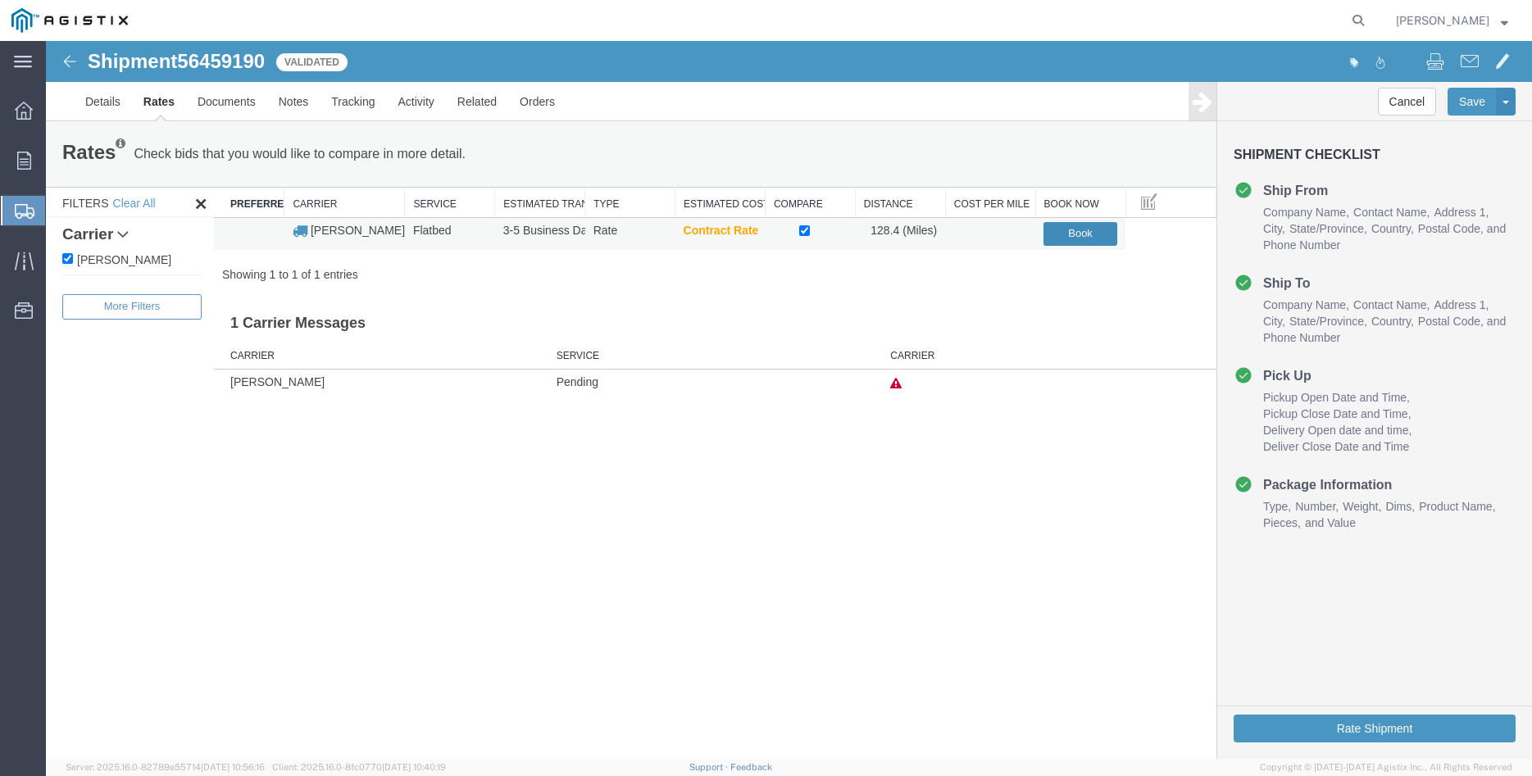
click at [1076, 233] on button "Book" at bounding box center [1080, 234] width 74 height 24
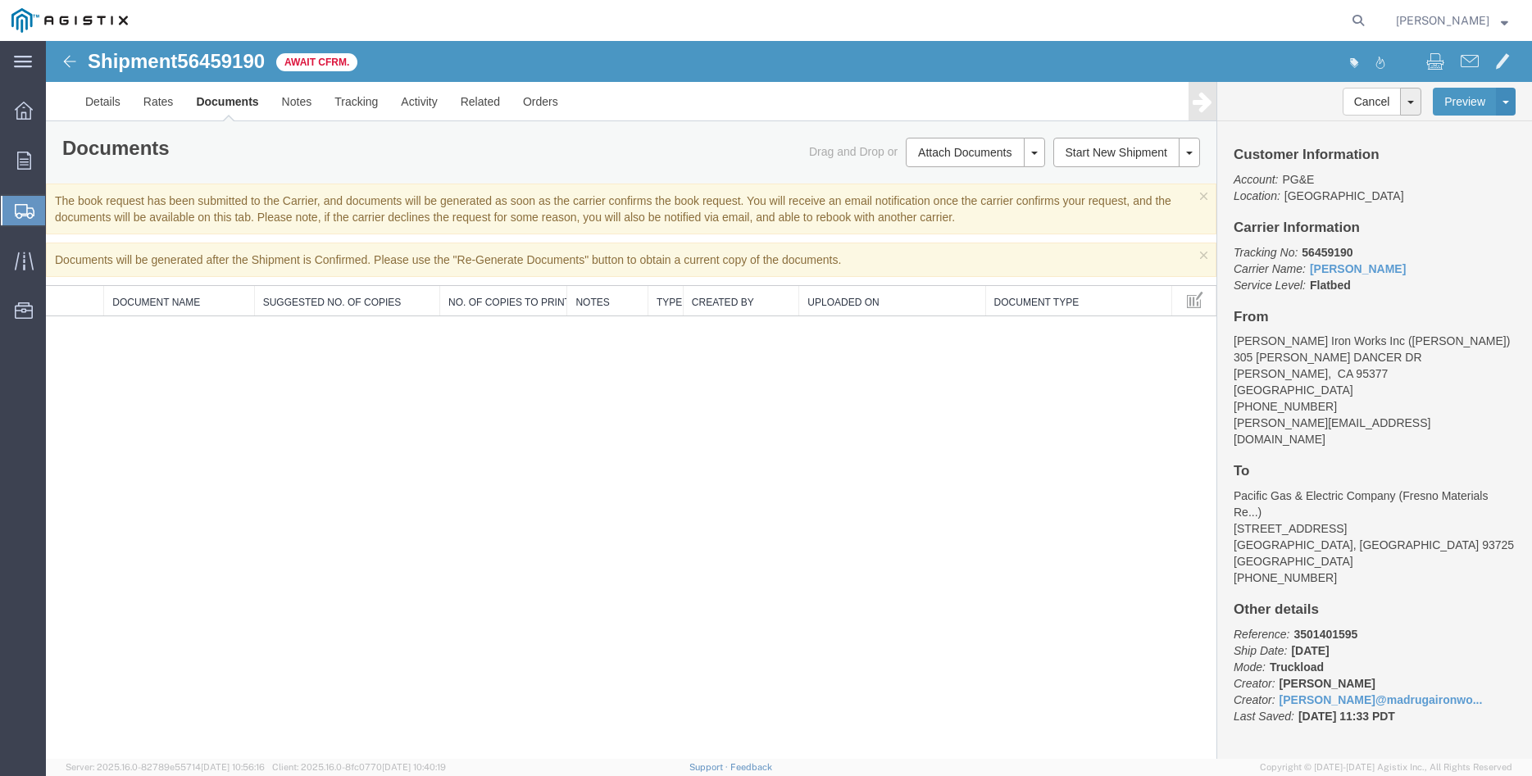
click at [926, 474] on div "Shipment 56459190 0 of 0 Await Cfrm. Details Rates Documents Notes Tracking Act…" at bounding box center [789, 400] width 1486 height 718
